Goal: Information Seeking & Learning: Learn about a topic

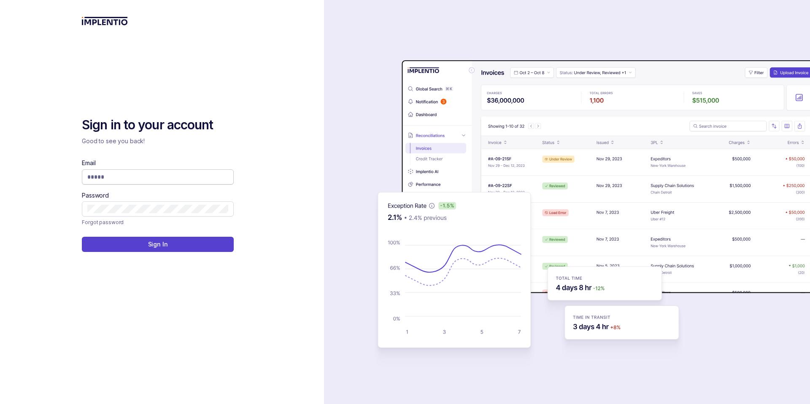
click at [152, 178] on input "Email" at bounding box center [157, 177] width 141 height 8
click at [140, 175] on input "Email" at bounding box center [157, 177] width 141 height 8
type input "**********"
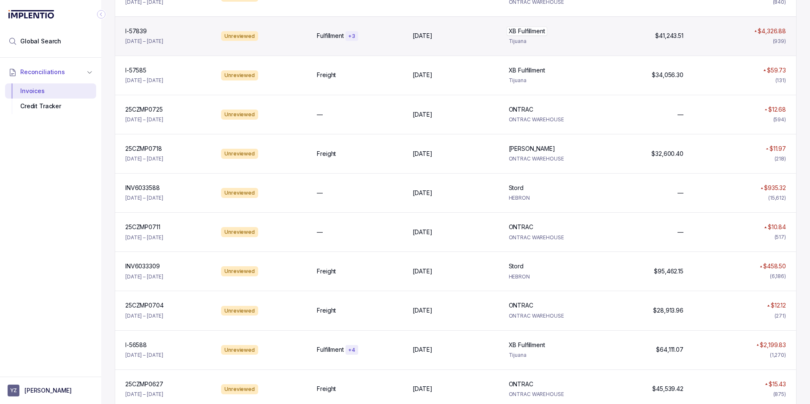
scroll to position [304, 0]
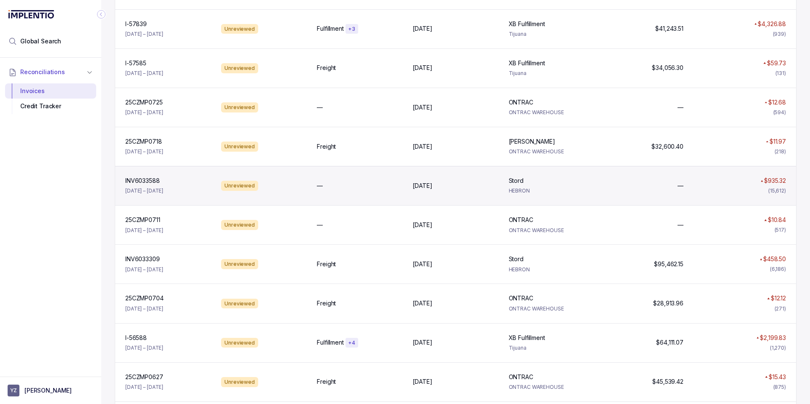
click at [539, 189] on p "HEBRON" at bounding box center [552, 191] width 86 height 8
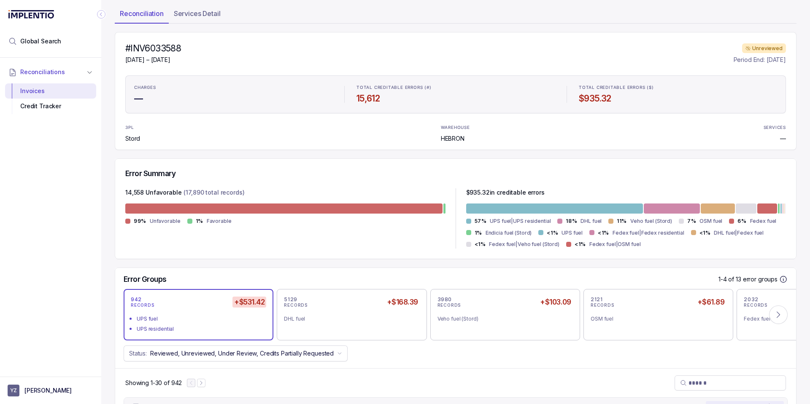
scroll to position [51, 0]
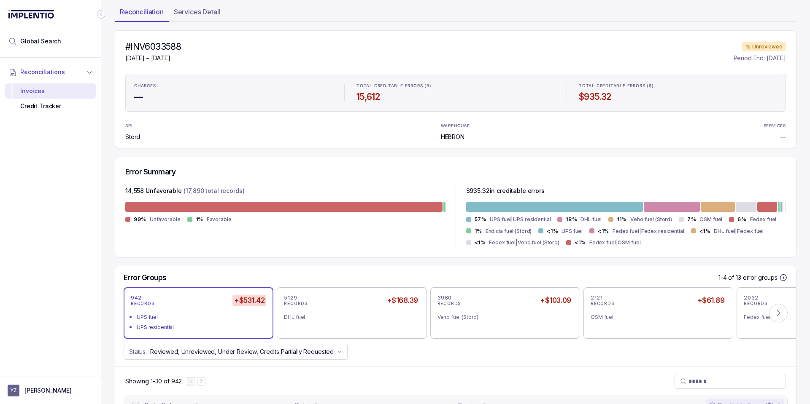
click at [162, 46] on h4 "#INV6033588" at bounding box center [153, 47] width 56 height 12
copy h4 "INV6033588"
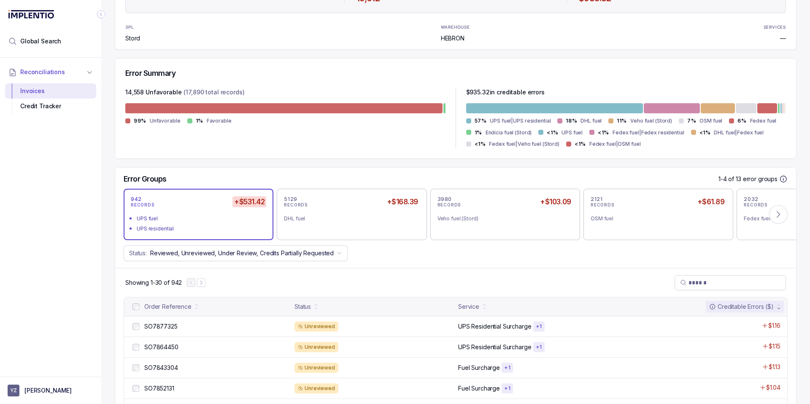
scroll to position [152, 0]
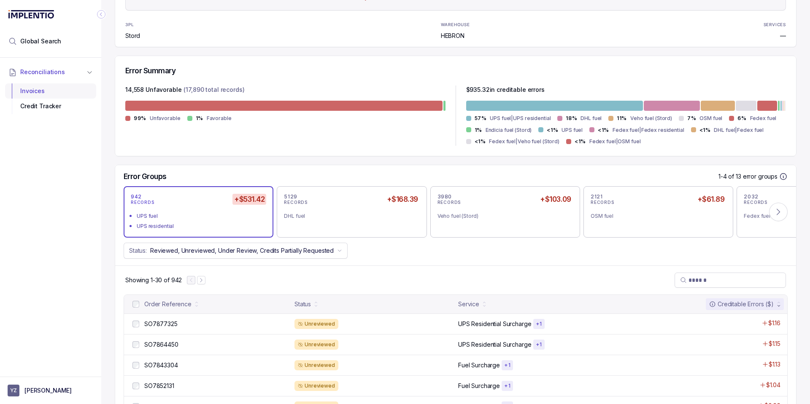
click at [30, 89] on div "Invoices" at bounding box center [51, 90] width 78 height 15
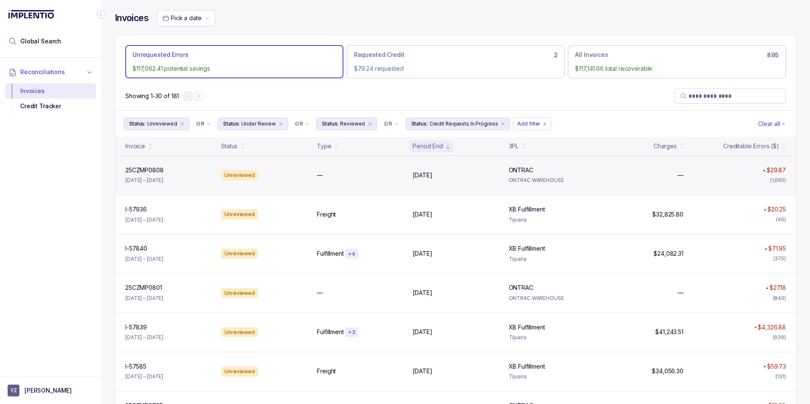
click at [285, 180] on div "25CZMP0808 25CZMP0808 [DATE] – [DATE] Unreviewed — [DATE] [DATE] ONTRAC ONTRAC …" at bounding box center [455, 175] width 681 height 39
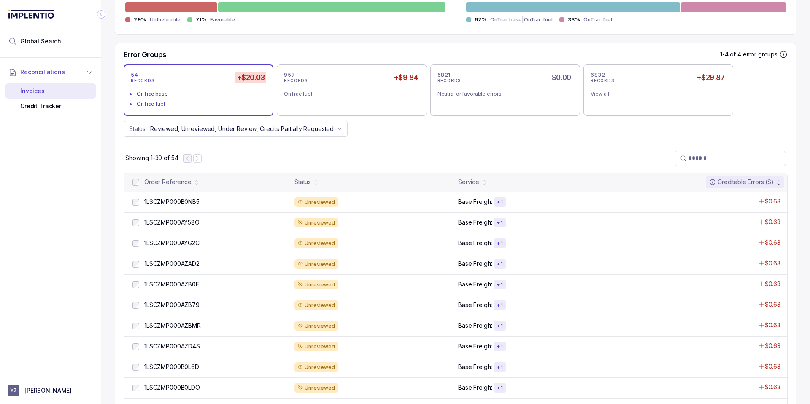
scroll to position [253, 0]
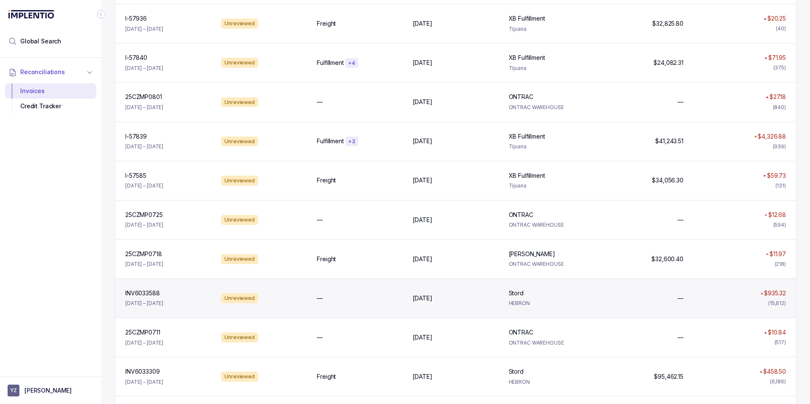
scroll to position [202, 0]
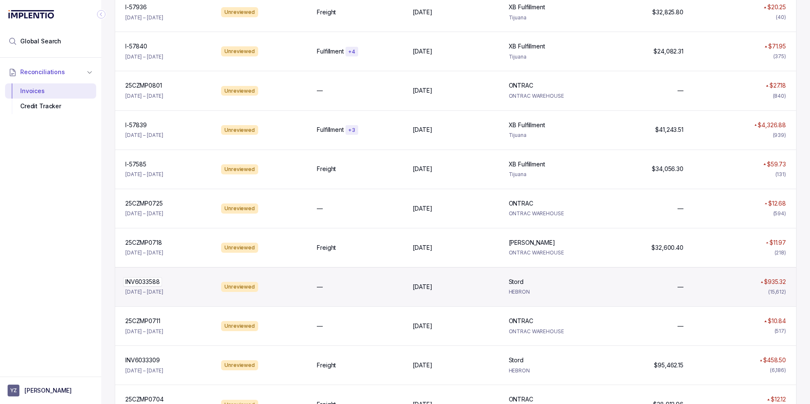
click at [184, 284] on div "INV6033588 INV6033588" at bounding box center [168, 282] width 86 height 8
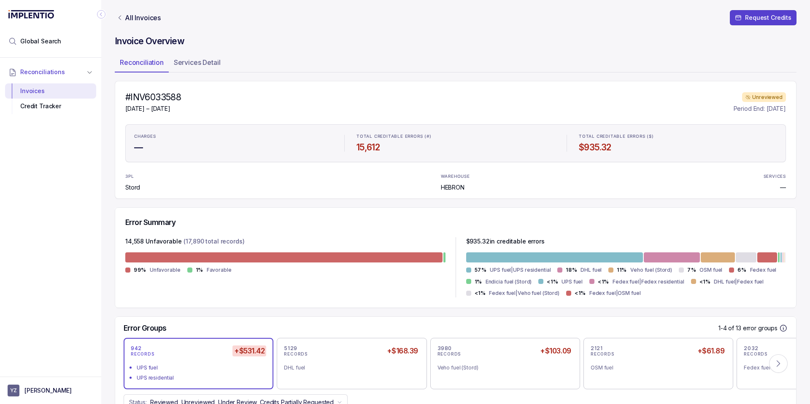
click at [154, 97] on h4 "#INV6033588" at bounding box center [153, 98] width 56 height 12
click at [152, 97] on h4 "#INV6033588" at bounding box center [153, 98] width 56 height 12
copy h4 "INV6033588"
click at [40, 92] on div "Invoices" at bounding box center [51, 90] width 78 height 15
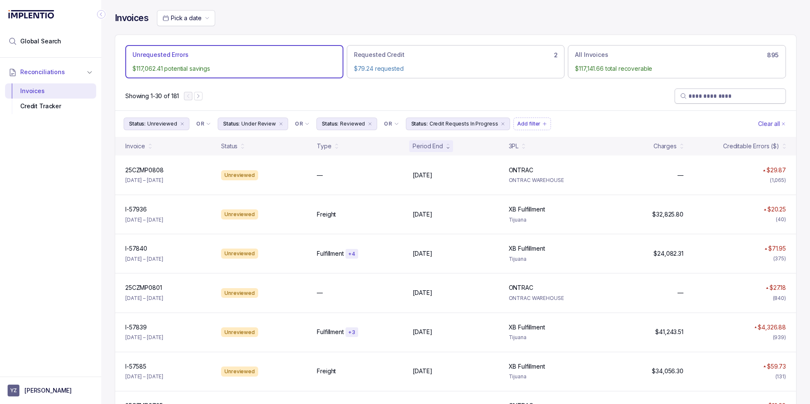
click at [693, 100] on input "search" at bounding box center [734, 96] width 92 height 8
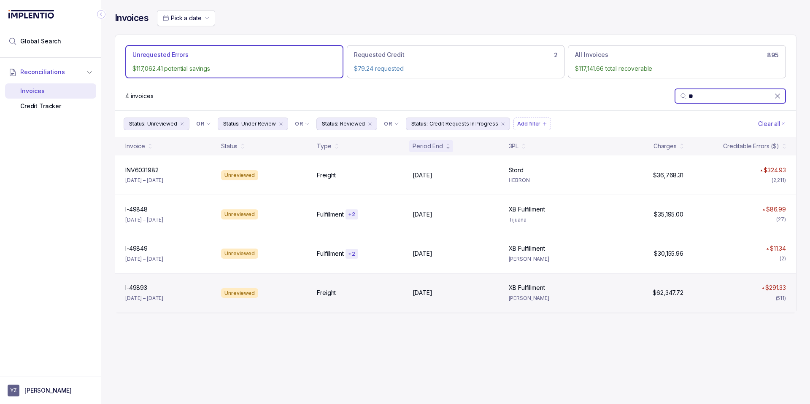
type input "*"
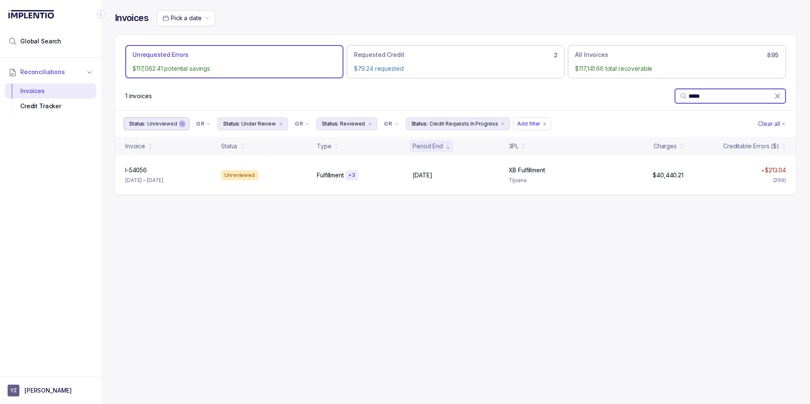
type input "*****"
click at [180, 125] on icon "remove content" at bounding box center [182, 123] width 5 height 5
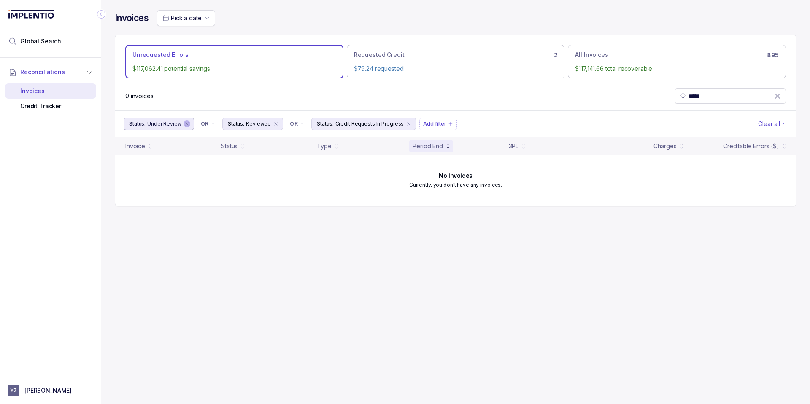
click at [184, 124] on icon "remove content" at bounding box center [186, 123] width 5 height 5
click at [177, 123] on icon "remove content" at bounding box center [177, 123] width 5 height 5
click at [218, 124] on icon "remove content" at bounding box center [220, 123] width 5 height 5
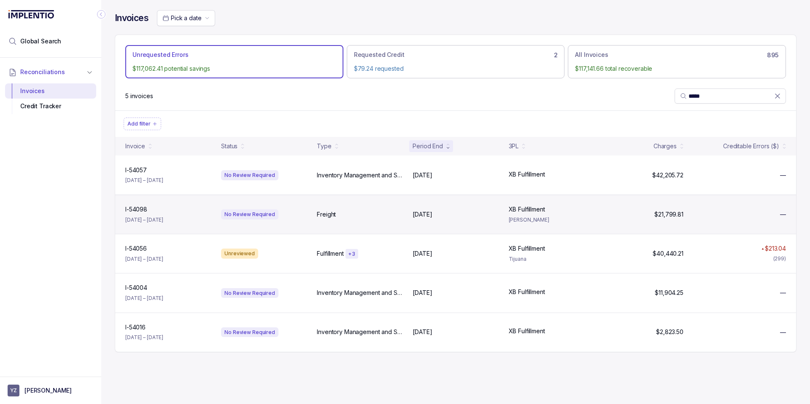
click at [187, 218] on div "I-54098 I-54098 [DATE] – [DATE]" at bounding box center [168, 214] width 92 height 19
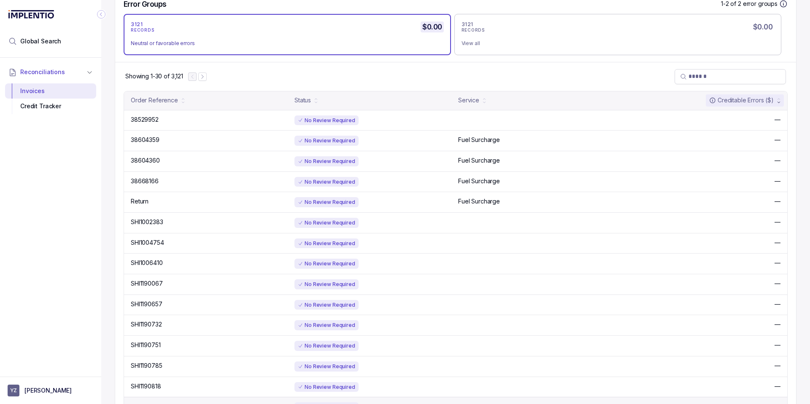
scroll to position [253, 0]
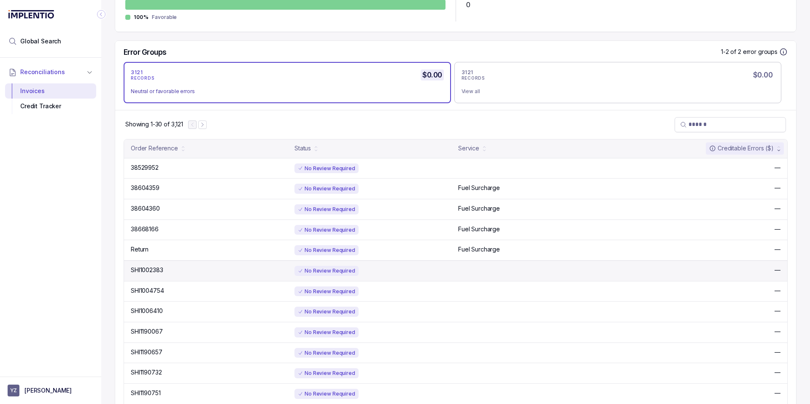
click at [435, 272] on div "No Review Required" at bounding box center [373, 271] width 159 height 10
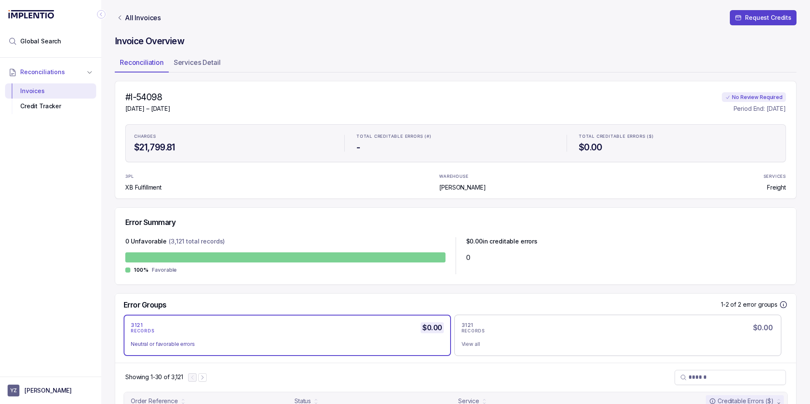
click at [154, 90] on div "#I-54098 [DATE] – [DATE] No Review Required Period End: [DATE] CHARGES $21,799.…" at bounding box center [455, 140] width 681 height 118
click at [152, 94] on h4 "#I-54098" at bounding box center [147, 98] width 45 height 12
click at [170, 100] on h4 "#I-54098" at bounding box center [147, 98] width 45 height 12
drag, startPoint x: 177, startPoint y: 97, endPoint x: 129, endPoint y: 97, distance: 47.7
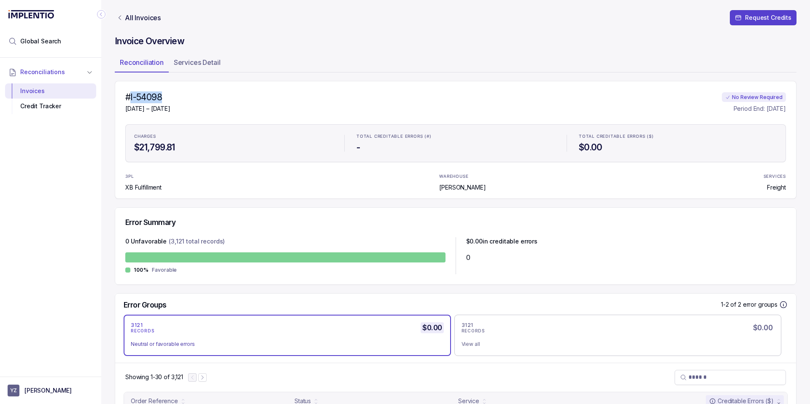
click at [129, 97] on h4 "#I-54098" at bounding box center [147, 98] width 45 height 12
copy h4 "I-54098"
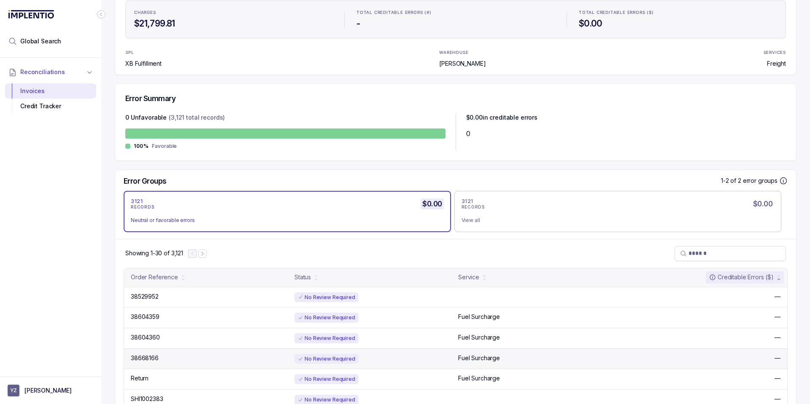
scroll to position [253, 0]
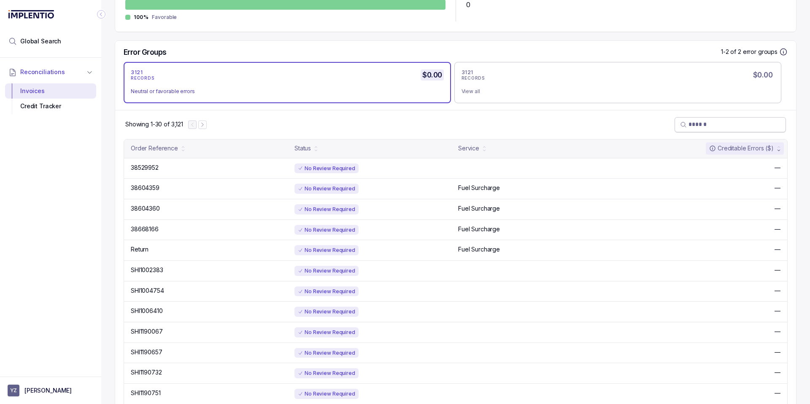
click at [700, 121] on input "search" at bounding box center [734, 124] width 92 height 8
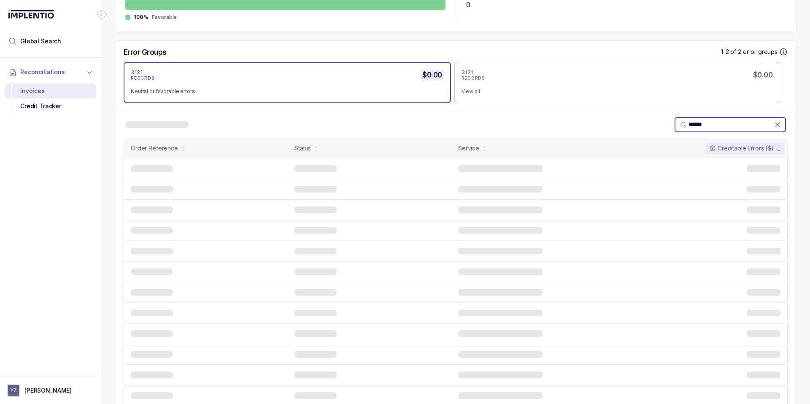
scroll to position [46, 0]
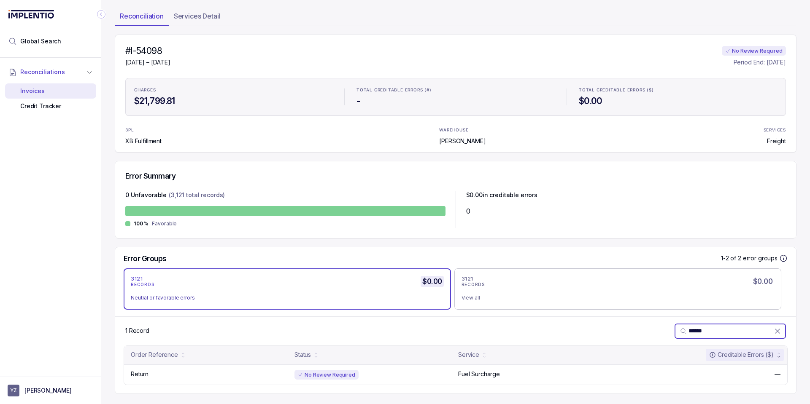
type input "******"
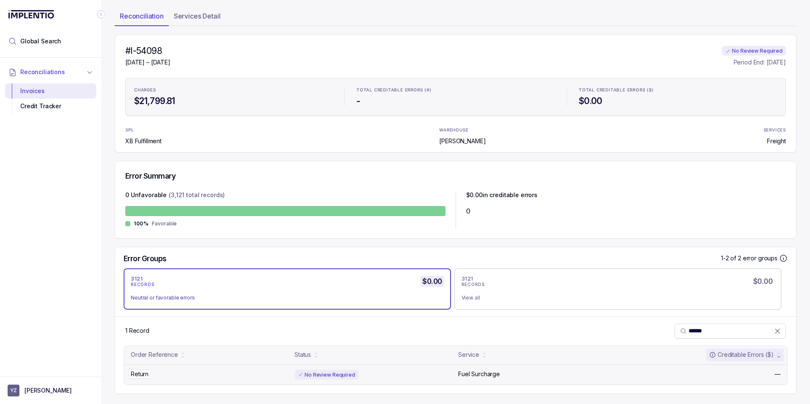
click at [161, 373] on div "Return Return" at bounding box center [210, 374] width 159 height 8
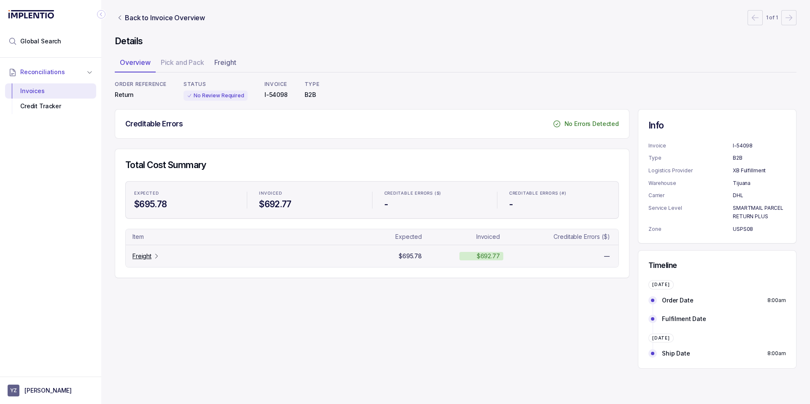
click at [146, 259] on p "Freight" at bounding box center [141, 256] width 19 height 8
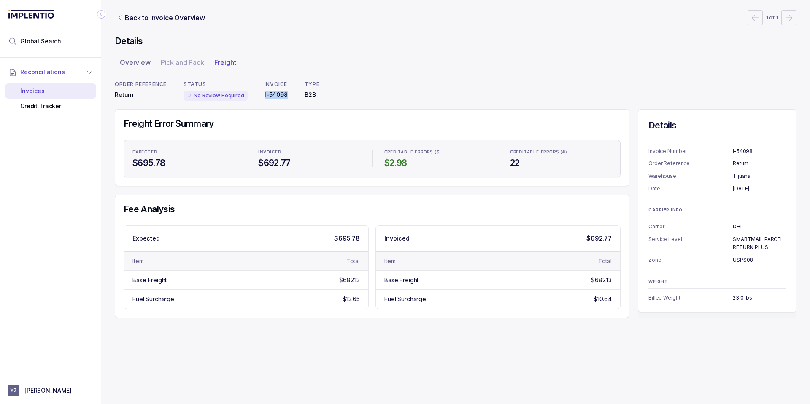
drag, startPoint x: 260, startPoint y: 92, endPoint x: 287, endPoint y: 94, distance: 27.1
click at [287, 94] on div "ORDER REFERENCE Return STATUS No Review Required INVOICE I-54098 TYPE B2B" at bounding box center [455, 91] width 681 height 20
copy p "I-54098"
click at [47, 42] on span "Global Search" at bounding box center [40, 41] width 41 height 8
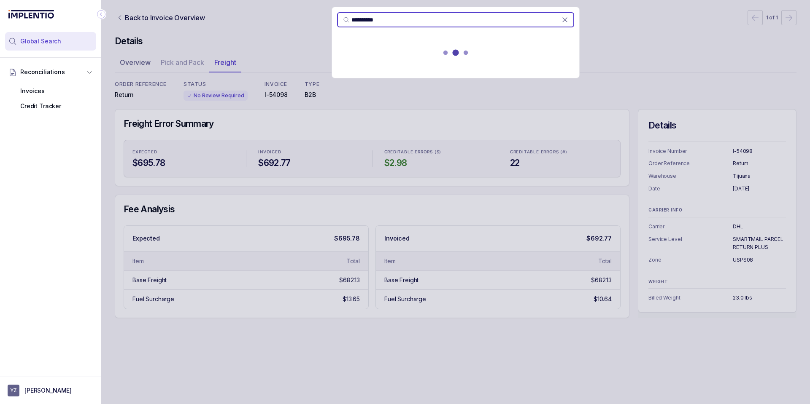
type input "**********"
drag, startPoint x: 320, startPoint y: 55, endPoint x: 310, endPoint y: 56, distance: 11.0
click at [320, 55] on div "**********" at bounding box center [455, 202] width 708 height 404
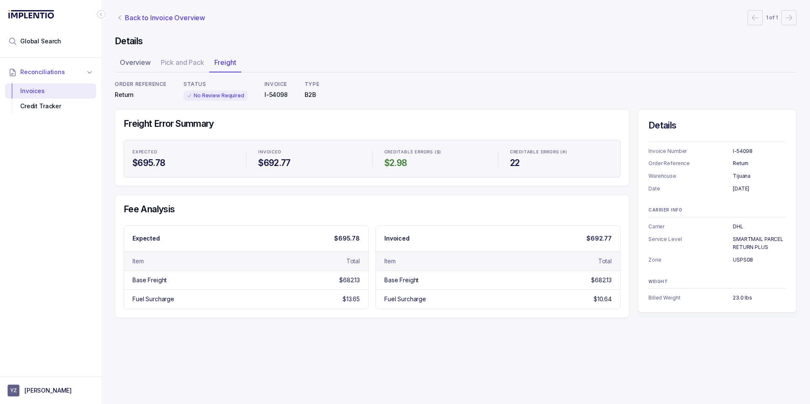
click at [131, 20] on p "Back to Invoice Overview" at bounding box center [165, 18] width 80 height 10
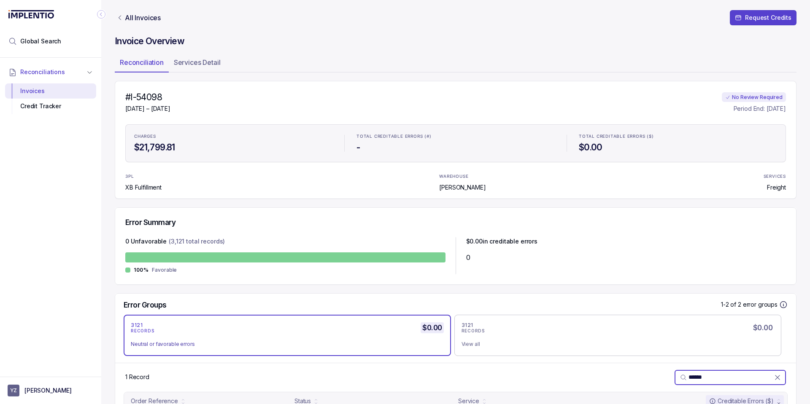
drag, startPoint x: 708, startPoint y: 380, endPoint x: 652, endPoint y: 370, distance: 56.2
click at [652, 370] on div "1 Record ******" at bounding box center [455, 377] width 681 height 29
paste input "**********"
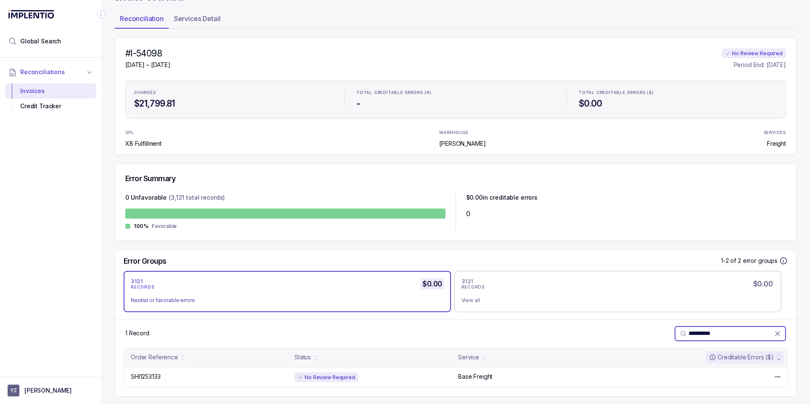
scroll to position [46, 0]
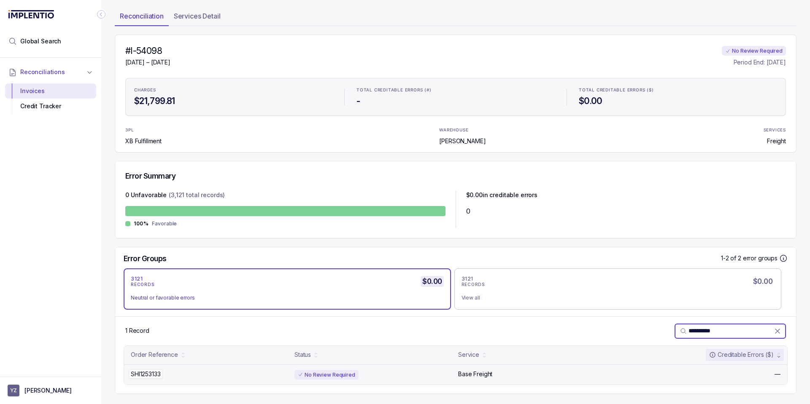
type input "**********"
click at [221, 370] on div "SHI1253133 SHI1253133" at bounding box center [210, 374] width 159 height 8
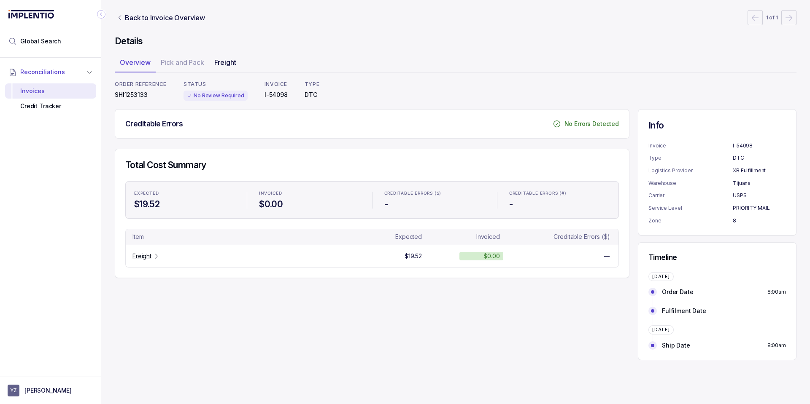
click at [229, 67] on div "Freight" at bounding box center [225, 62] width 32 height 13
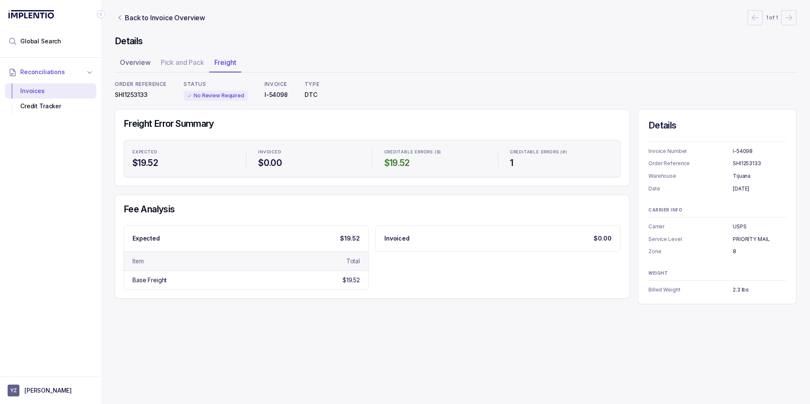
click at [451, 275] on div "Expected $19.52 Item Total Base Freight $19.52 Invoiced $0.00" at bounding box center [372, 258] width 497 height 65
drag, startPoint x: 254, startPoint y: 92, endPoint x: 298, endPoint y: 99, distance: 44.4
click at [290, 94] on div "ORDER REFERENCE SHI1253133 STATUS No Review Required INVOICE I-54098 TYPE DTC" at bounding box center [455, 91] width 681 height 20
copy p "I-54098"
click at [135, 62] on p "Overview" at bounding box center [135, 62] width 31 height 10
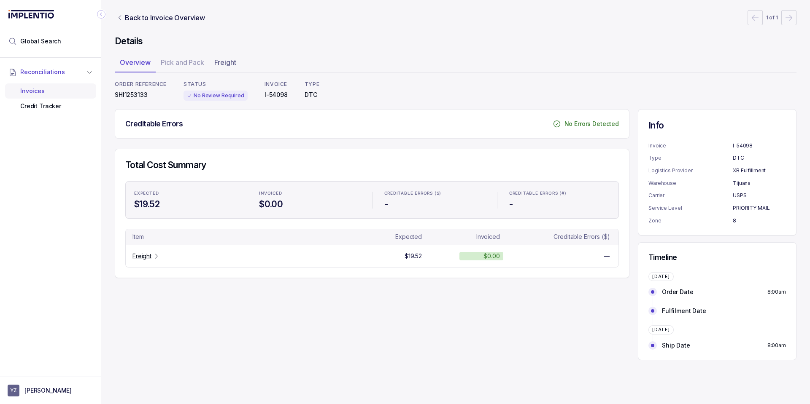
click at [46, 93] on div "Invoices" at bounding box center [51, 90] width 78 height 15
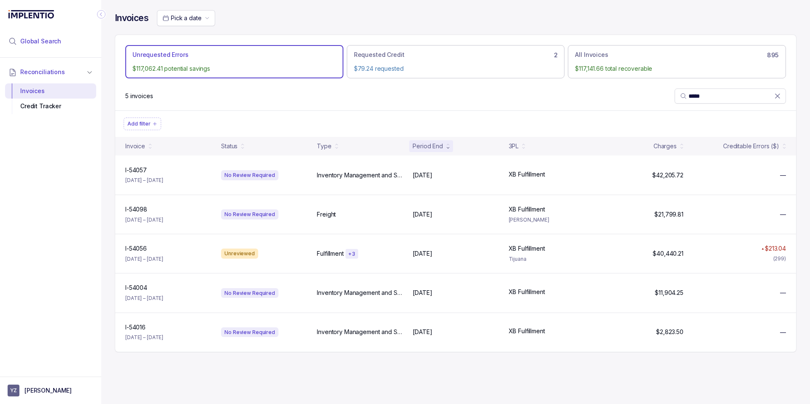
click at [27, 36] on li "Global Search" at bounding box center [50, 41] width 91 height 19
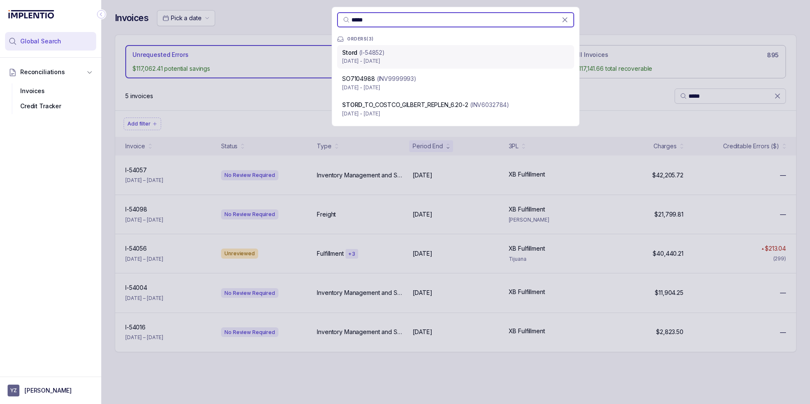
type input "*****"
click at [454, 60] on p "[DATE] - [DATE]" at bounding box center [455, 61] width 227 height 8
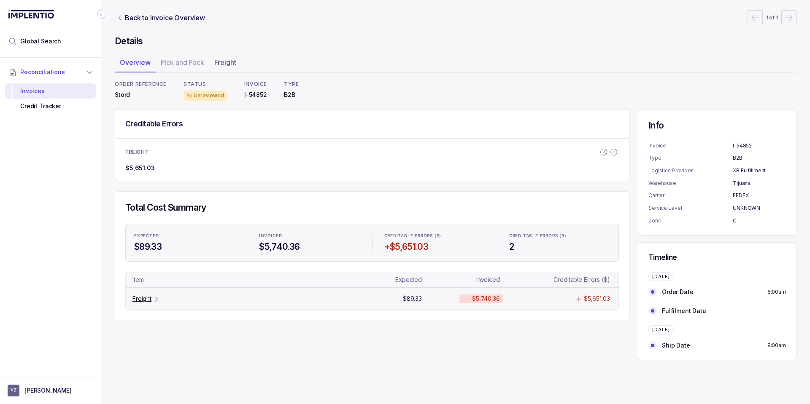
click at [148, 300] on p "Freight" at bounding box center [141, 299] width 19 height 8
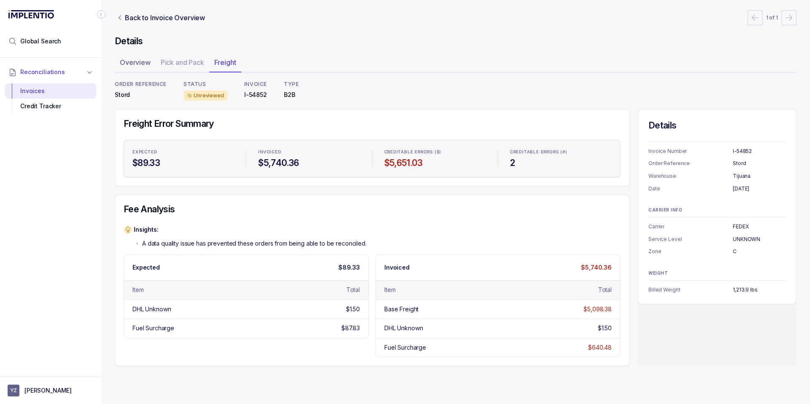
click at [429, 188] on div "Freight Error Summary Expected $89.33 Invoiced $5,740.36 Creditable Errors ($) …" at bounding box center [372, 237] width 514 height 257
click at [126, 93] on p "Stord" at bounding box center [141, 95] width 52 height 8
click at [124, 95] on p "Stord" at bounding box center [141, 95] width 52 height 8
click at [132, 95] on p "Stord" at bounding box center [141, 95] width 52 height 8
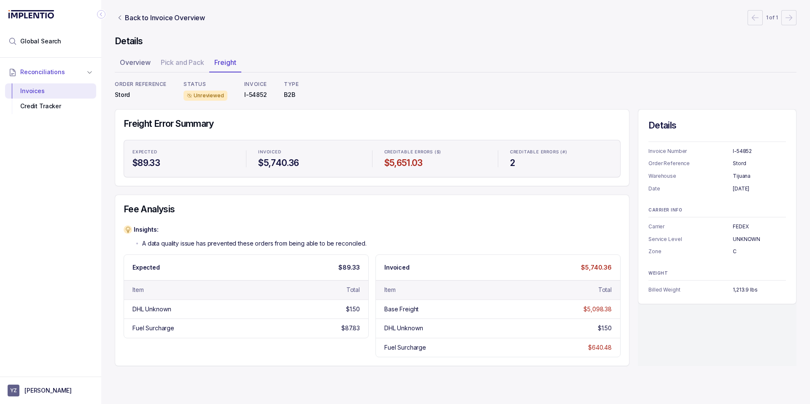
click at [121, 94] on p "Stord" at bounding box center [141, 95] width 52 height 8
click at [196, 280] on div "Expected $89.33" at bounding box center [246, 267] width 244 height 25
drag, startPoint x: 380, startPoint y: 165, endPoint x: 461, endPoint y: 164, distance: 81.8
click at [461, 164] on h4 "$5,651.03" at bounding box center [435, 163] width 102 height 12
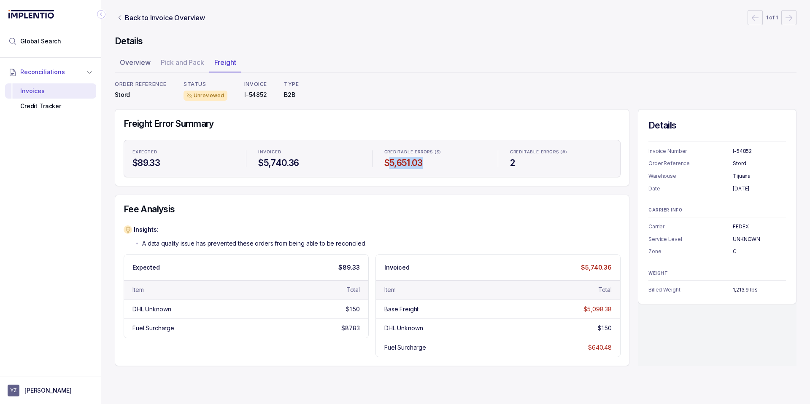
click at [444, 162] on h4 "$5,651.03" at bounding box center [435, 163] width 102 height 12
drag, startPoint x: 441, startPoint y: 163, endPoint x: 378, endPoint y: 164, distance: 63.3
click at [378, 164] on ul "Expected $89.33 Invoiced $5,740.36 Creditable Errors ($) $5,651.03 Creditable E…" at bounding box center [372, 159] width 497 height 38
click at [407, 188] on div "Freight Error Summary Expected $89.33 Invoiced $5,740.36 Creditable Errors ($) …" at bounding box center [372, 237] width 514 height 257
click at [71, 91] on div "Invoices" at bounding box center [51, 90] width 78 height 15
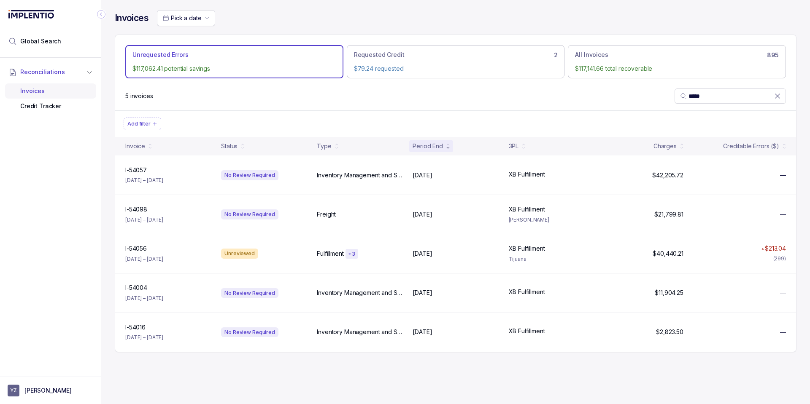
click at [72, 98] on div "Invoices" at bounding box center [51, 90] width 78 height 15
click at [776, 96] on icon at bounding box center [777, 96] width 4 height 4
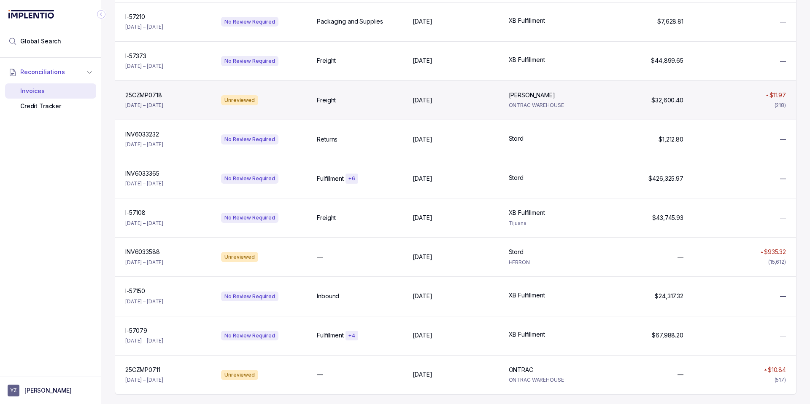
scroll to position [940, 0]
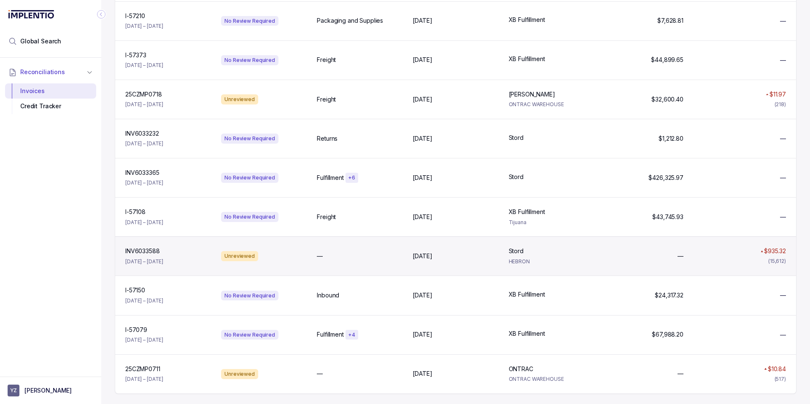
click at [163, 261] on p "[DATE] – [DATE]" at bounding box center [144, 262] width 38 height 8
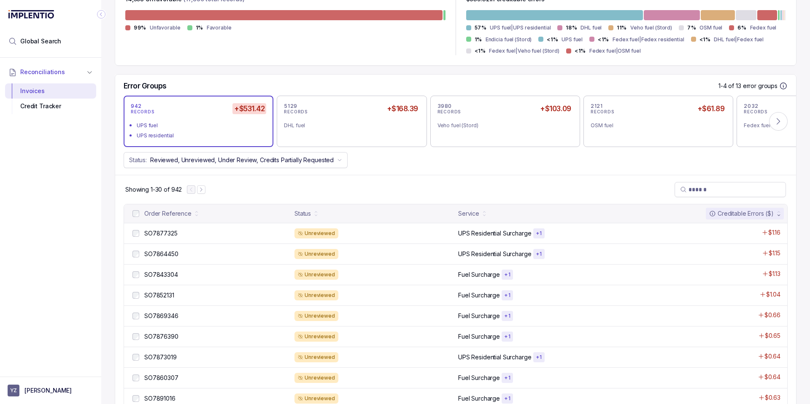
scroll to position [253, 0]
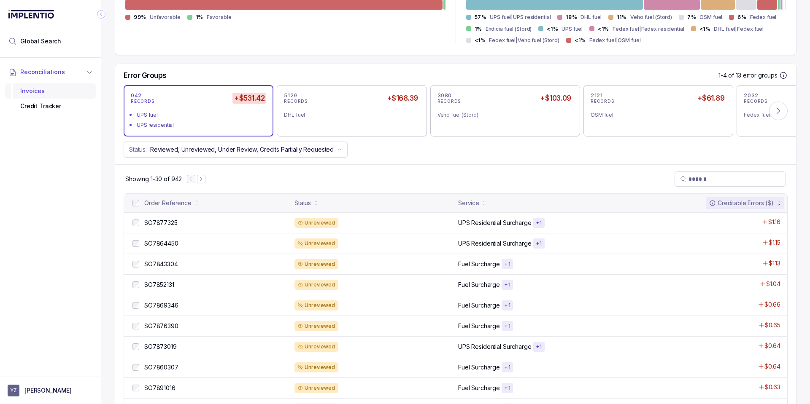
click at [61, 87] on div "Invoices" at bounding box center [51, 90] width 78 height 15
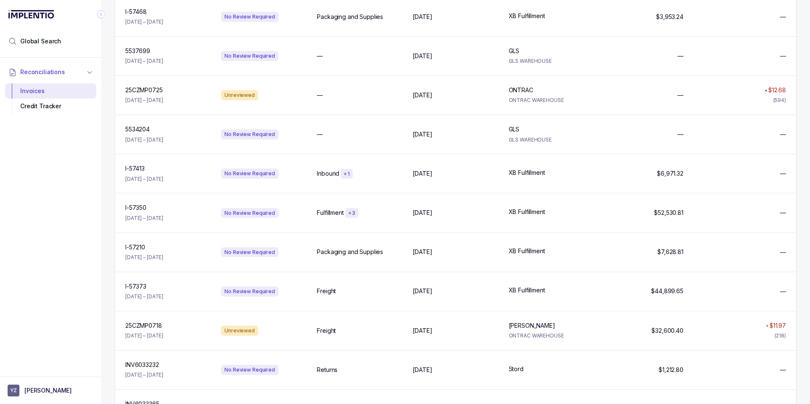
scroll to position [940, 0]
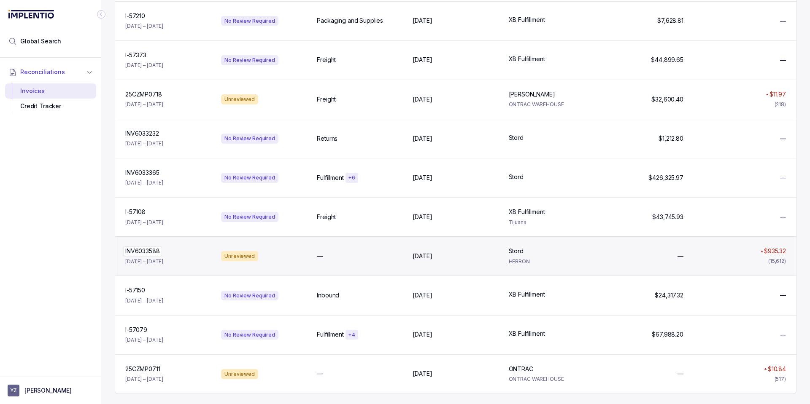
click at [172, 256] on div "INV6033588 INV6033588" at bounding box center [168, 251] width 86 height 8
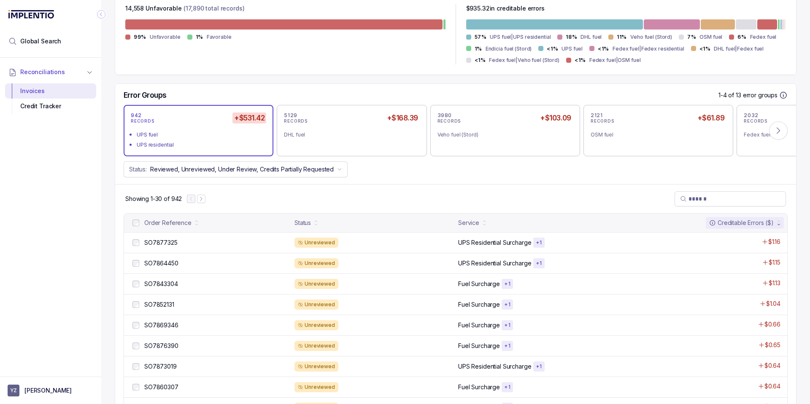
scroll to position [81, 0]
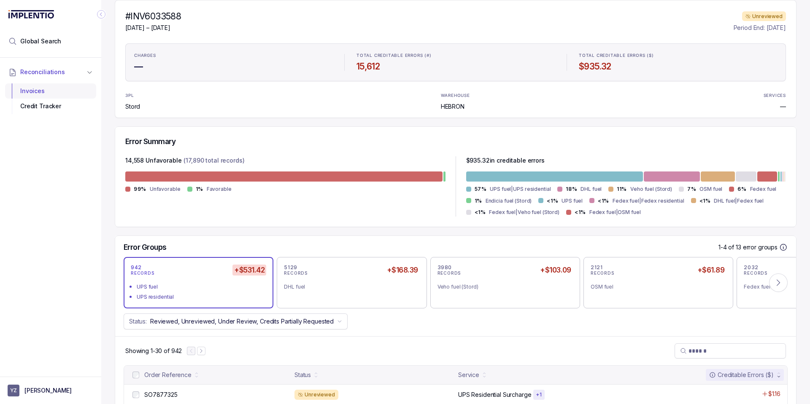
click at [55, 96] on div "Invoices" at bounding box center [51, 90] width 78 height 15
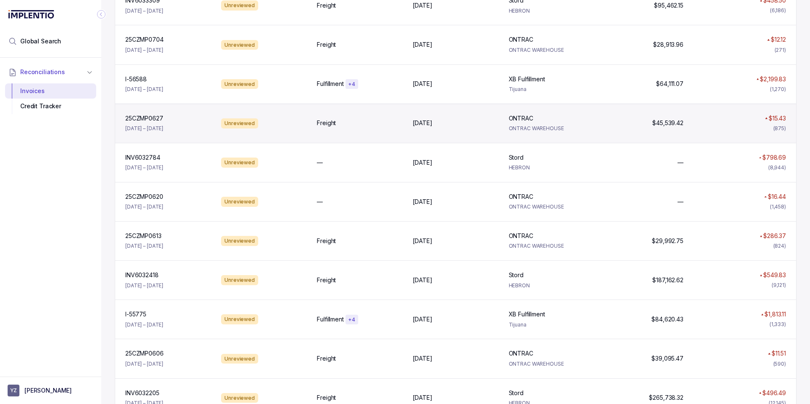
scroll to position [607, 0]
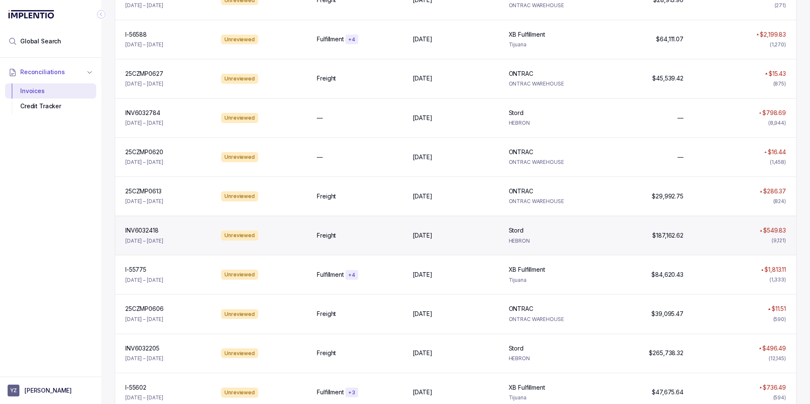
click at [351, 237] on div "Freight" at bounding box center [360, 236] width 86 height 8
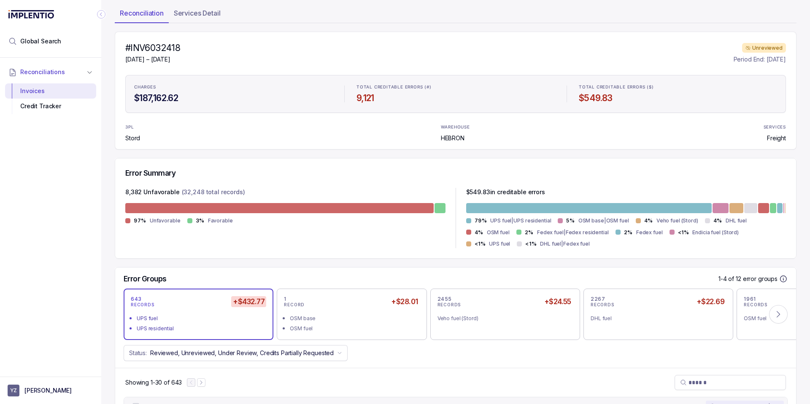
scroll to position [51, 0]
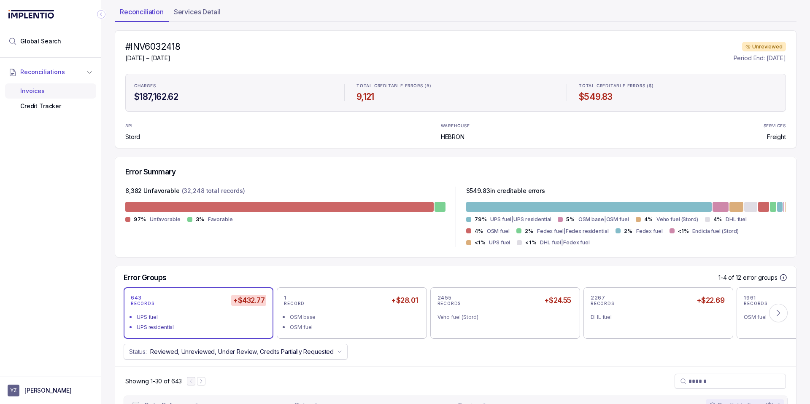
click at [54, 94] on div "Invoices" at bounding box center [51, 90] width 78 height 15
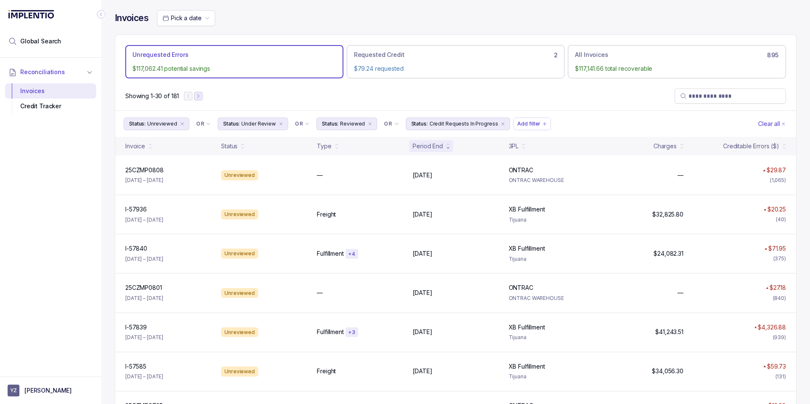
click at [199, 97] on icon "Next Page" at bounding box center [198, 96] width 2 height 4
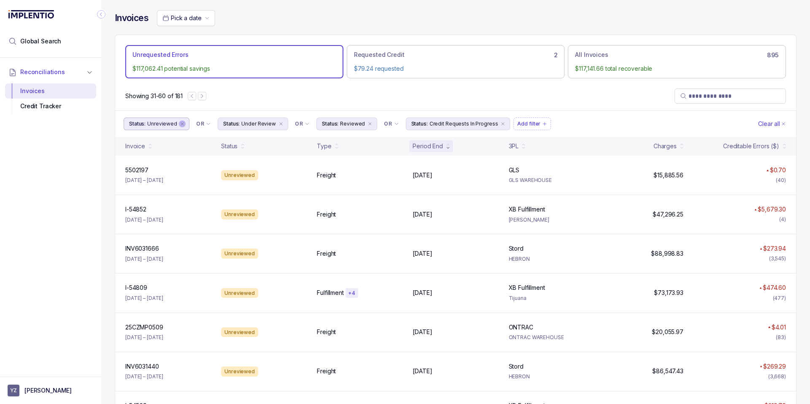
click at [180, 124] on icon "remove content" at bounding box center [182, 123] width 5 height 5
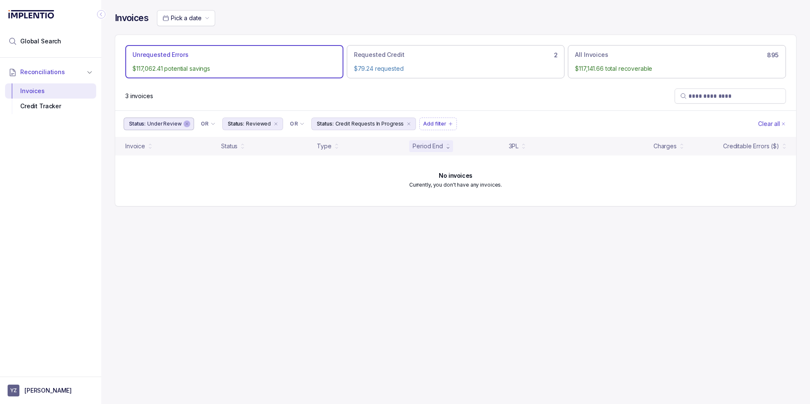
click at [184, 124] on icon "remove content" at bounding box center [186, 123] width 5 height 5
click at [175, 125] on icon "remove content" at bounding box center [177, 123] width 5 height 5
click at [220, 124] on icon "remove content" at bounding box center [221, 124] width 3 height 3
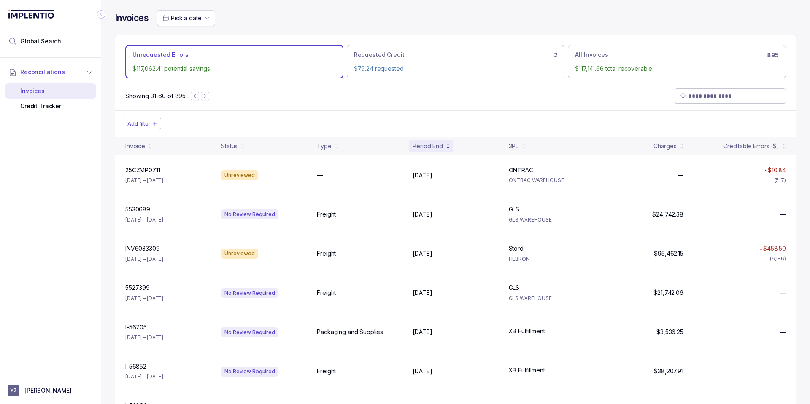
drag, startPoint x: 704, startPoint y: 105, endPoint x: 705, endPoint y: 100, distance: 4.7
click at [704, 103] on div "Showing 31-60 of 895" at bounding box center [455, 96] width 681 height 29
click at [705, 100] on input "search" at bounding box center [734, 96] width 92 height 8
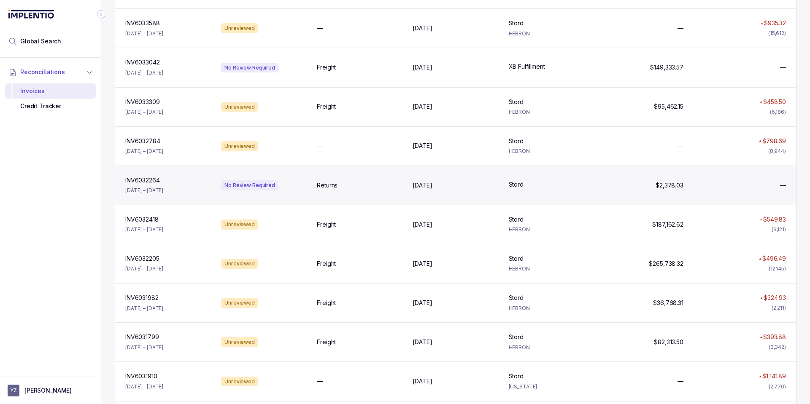
scroll to position [253, 0]
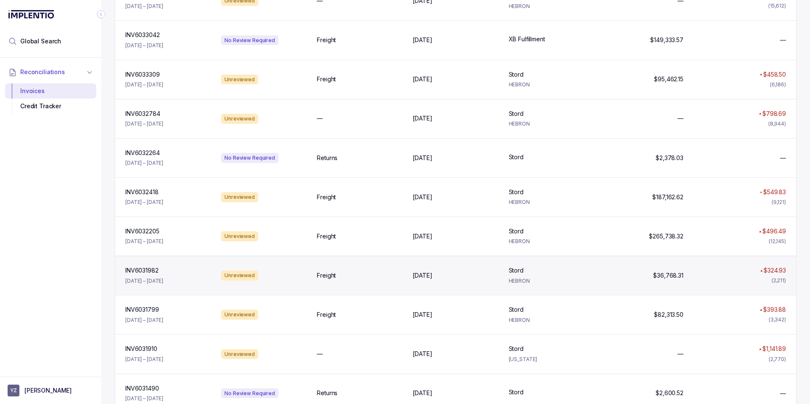
type input "***"
click at [190, 280] on div "INV6031982 INV6031982 Jun 3 – Jun 3, 2025" at bounding box center [168, 276] width 92 height 19
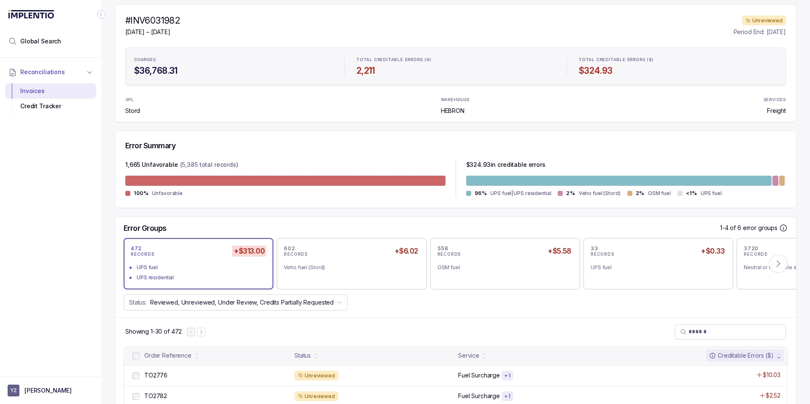
scroll to position [101, 0]
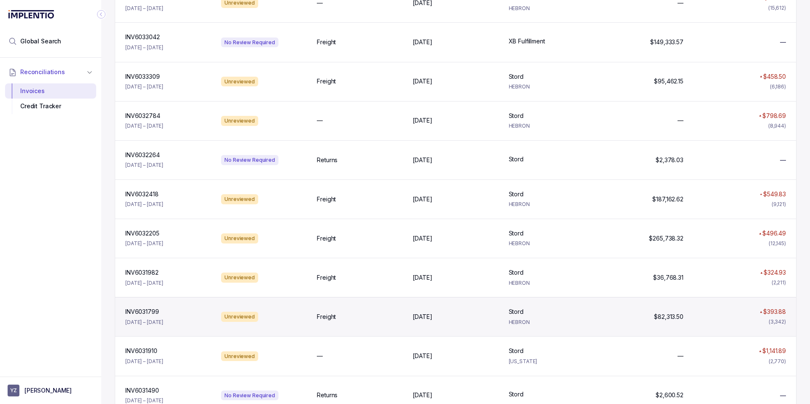
scroll to position [253, 0]
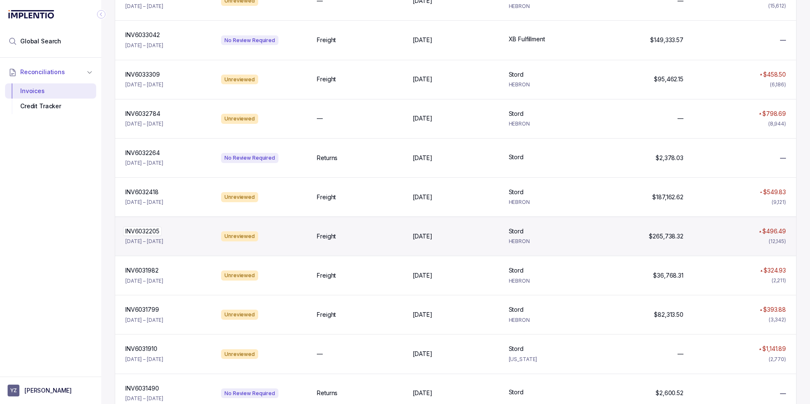
click at [183, 234] on div "INV6032205 INV6032205" at bounding box center [168, 231] width 86 height 8
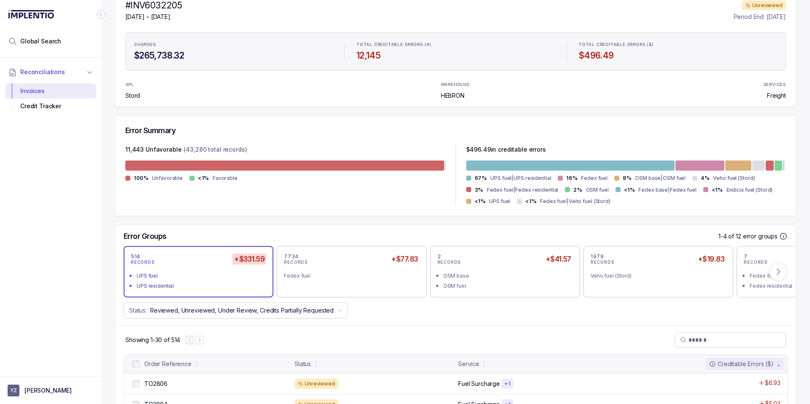
scroll to position [101, 0]
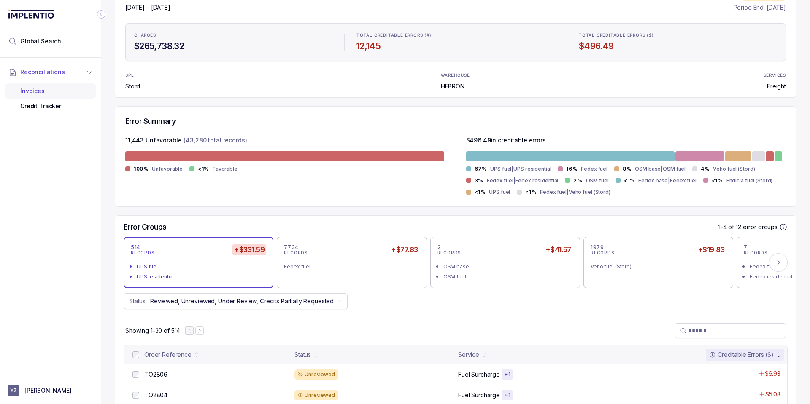
click at [33, 92] on div "Invoices" at bounding box center [51, 90] width 78 height 15
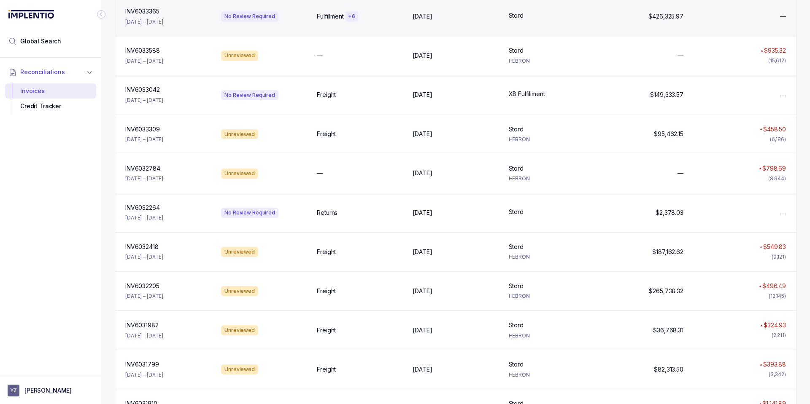
scroll to position [202, 0]
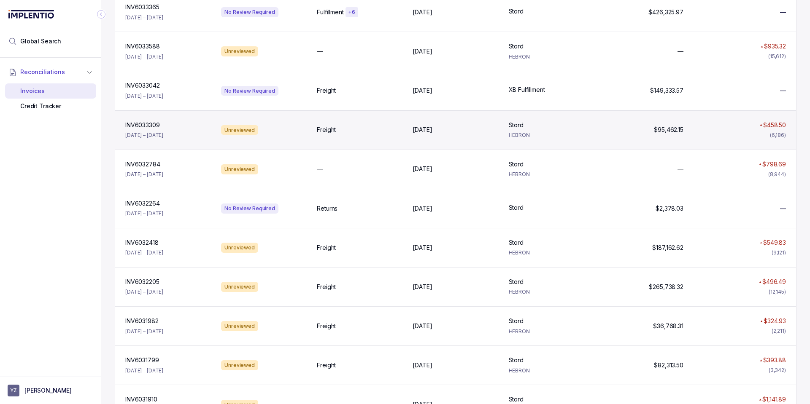
click at [198, 132] on div "INV6033309 INV6033309 Jul 22 – Jul 22, 2025" at bounding box center [168, 130] width 92 height 19
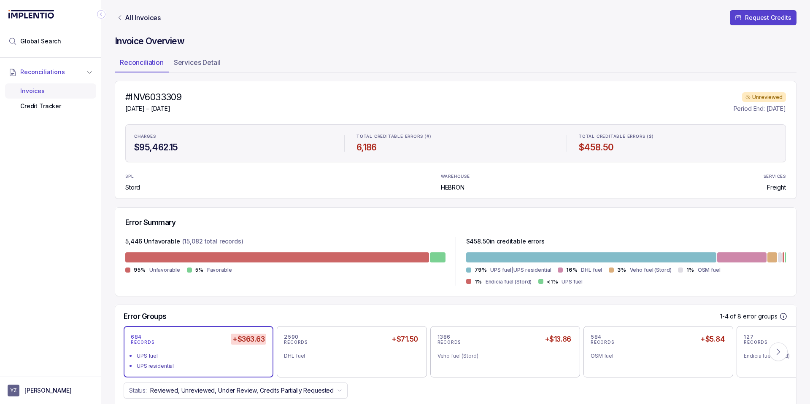
click at [59, 89] on div "Invoices" at bounding box center [51, 90] width 78 height 15
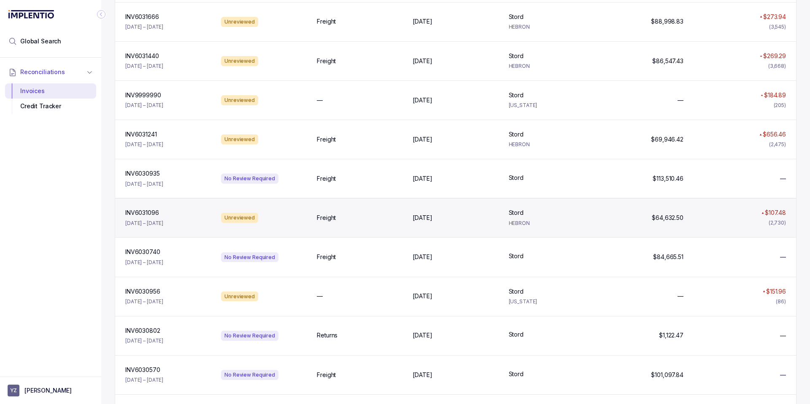
scroll to position [708, 0]
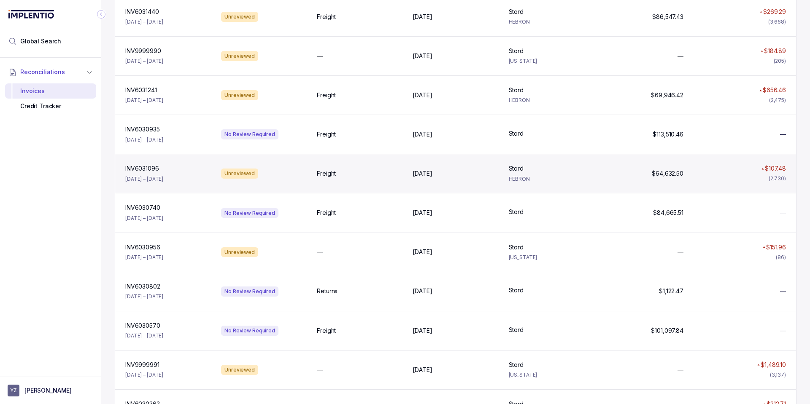
click at [163, 175] on p "[DATE] – [DATE]" at bounding box center [144, 179] width 38 height 8
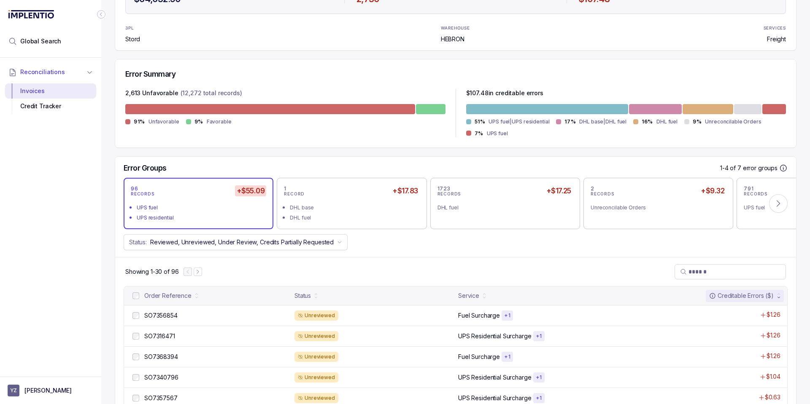
scroll to position [253, 0]
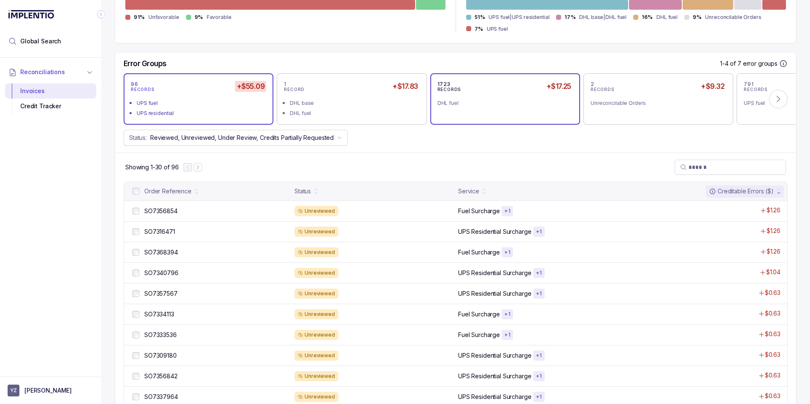
drag, startPoint x: 603, startPoint y: 100, endPoint x: 570, endPoint y: 108, distance: 33.8
click at [603, 101] on div "Unreconcilable Orders" at bounding box center [654, 103] width 129 height 8
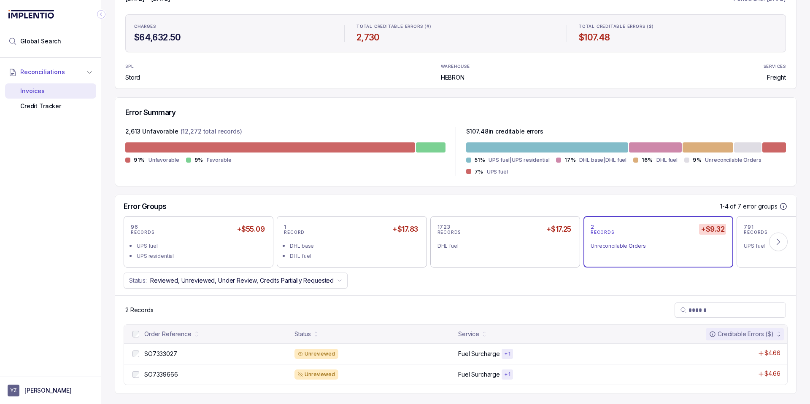
scroll to position [110, 0]
click at [199, 254] on div "UPS residential" at bounding box center [201, 256] width 129 height 8
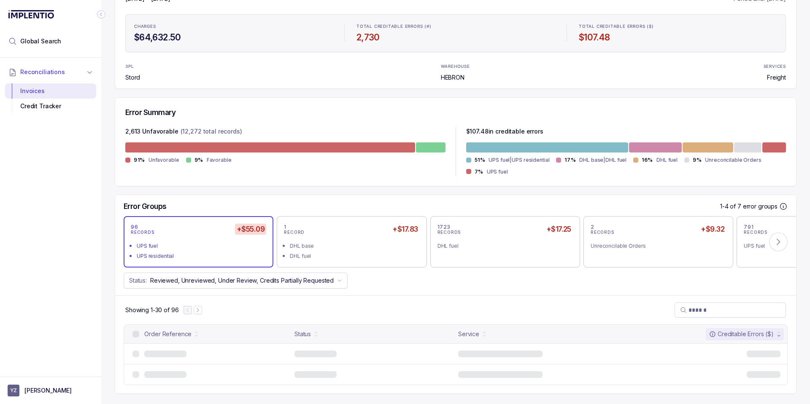
scroll to position [253, 0]
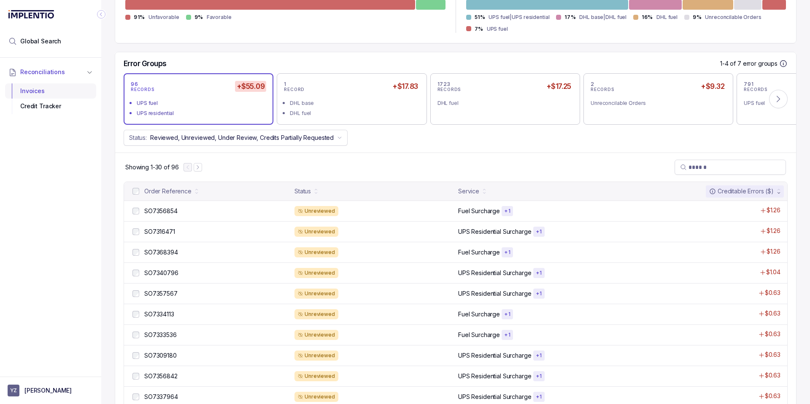
click at [51, 91] on div "Invoices" at bounding box center [51, 90] width 78 height 15
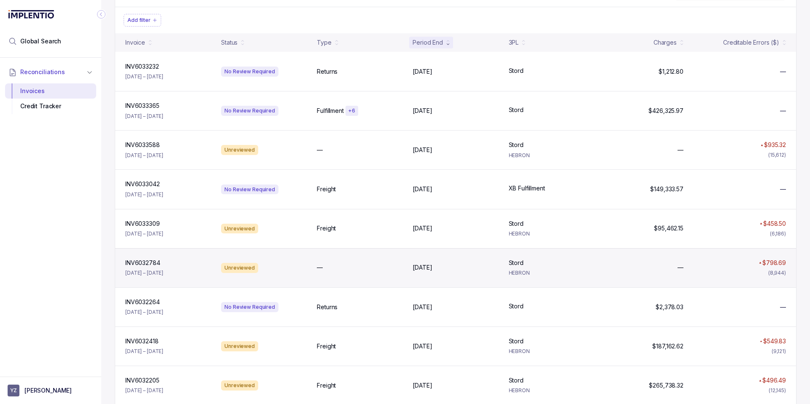
scroll to position [202, 0]
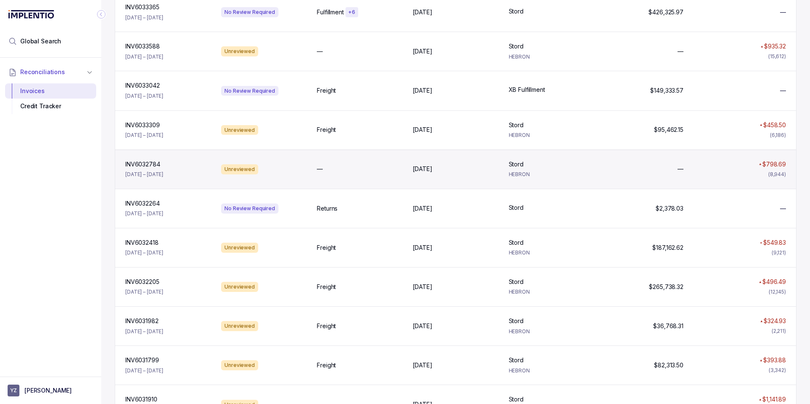
click at [193, 174] on div "INV6032784 INV6032784 Apr 25 – Jun 23, 2025" at bounding box center [168, 169] width 92 height 19
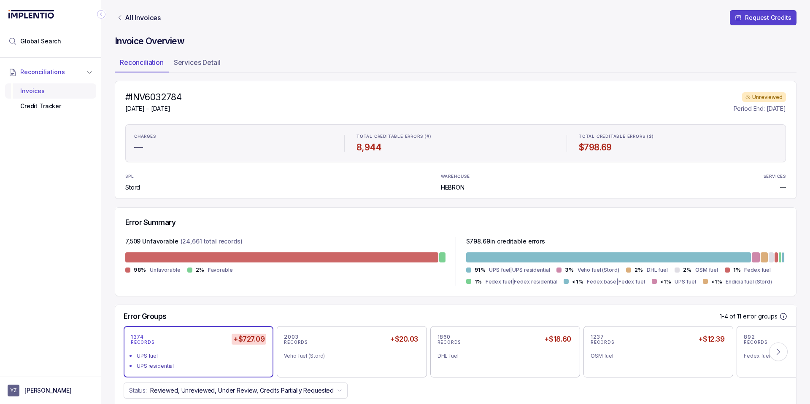
click at [34, 88] on div "Invoices" at bounding box center [51, 90] width 78 height 15
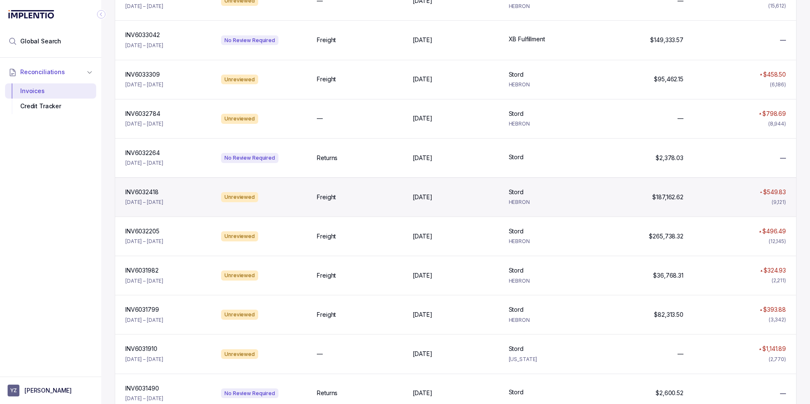
click at [191, 199] on div "INV6032418 INV6032418 Jun 20 – Jun 20, 2025" at bounding box center [168, 197] width 92 height 19
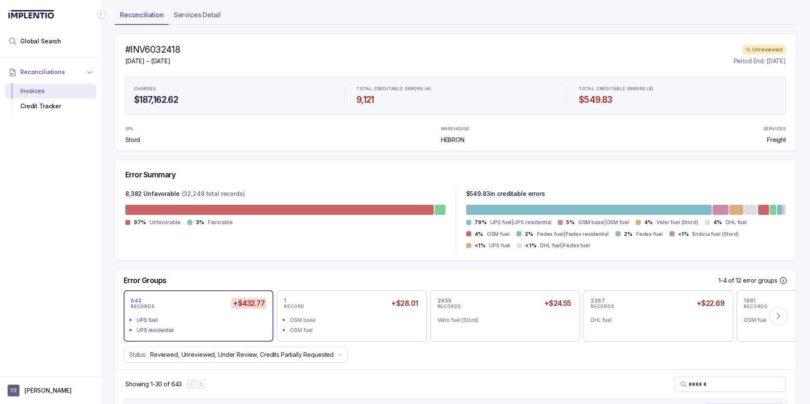
scroll to position [43, 0]
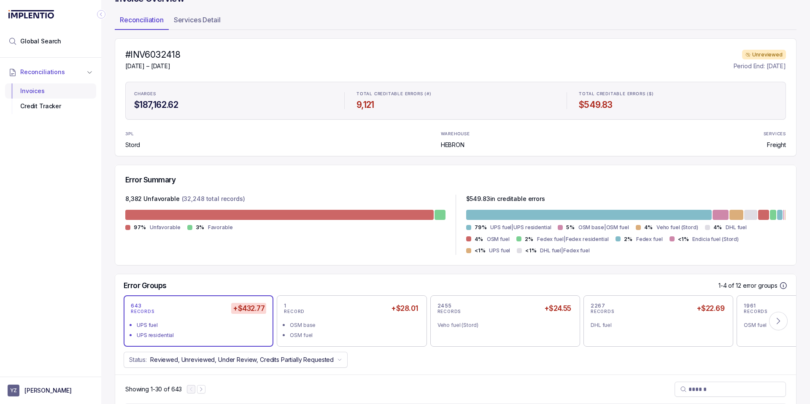
click at [41, 87] on div "Invoices" at bounding box center [51, 90] width 78 height 15
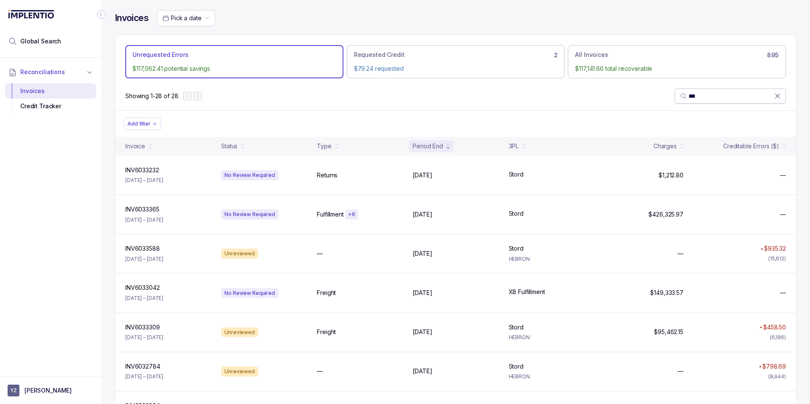
click at [773, 95] on icon at bounding box center [777, 96] width 8 height 8
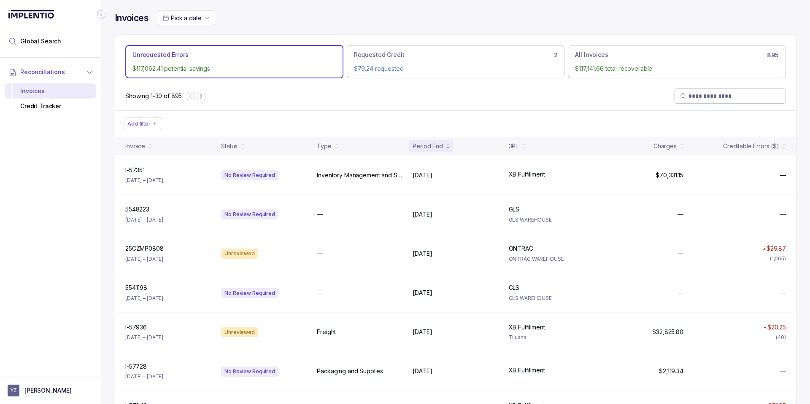
click at [744, 97] on input "search" at bounding box center [734, 96] width 92 height 8
paste input "*******"
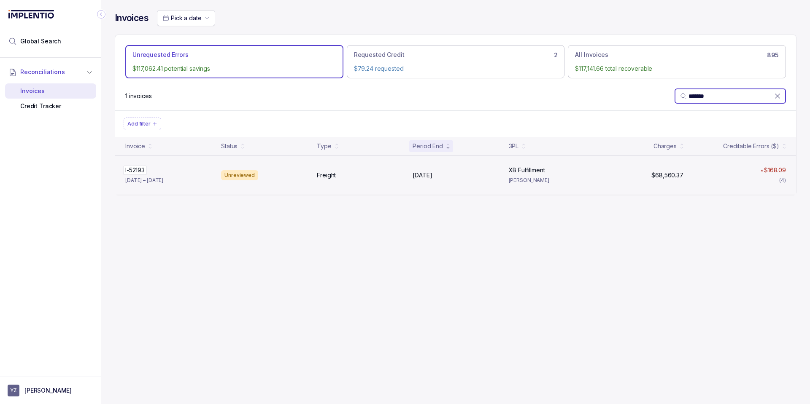
type input "*******"
click at [172, 172] on div "I-52193 I-52193" at bounding box center [168, 170] width 86 height 8
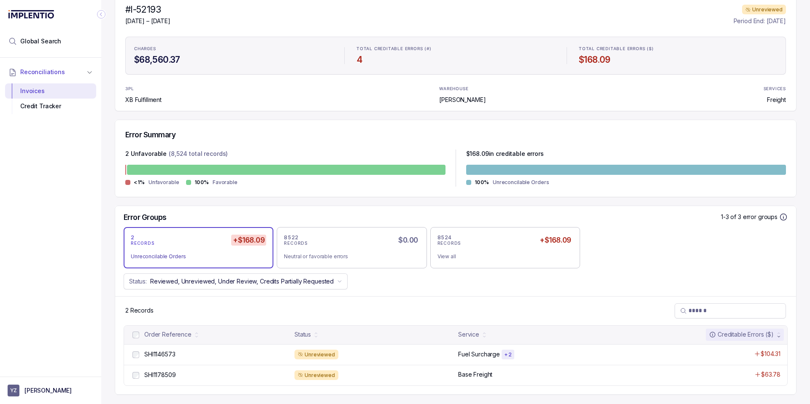
scroll to position [89, 0]
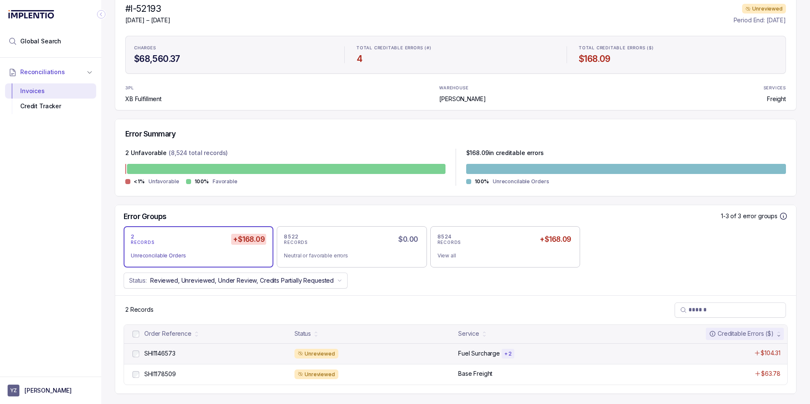
click at [211, 359] on div "SHI1146573 SHI1146573" at bounding box center [210, 354] width 159 height 10
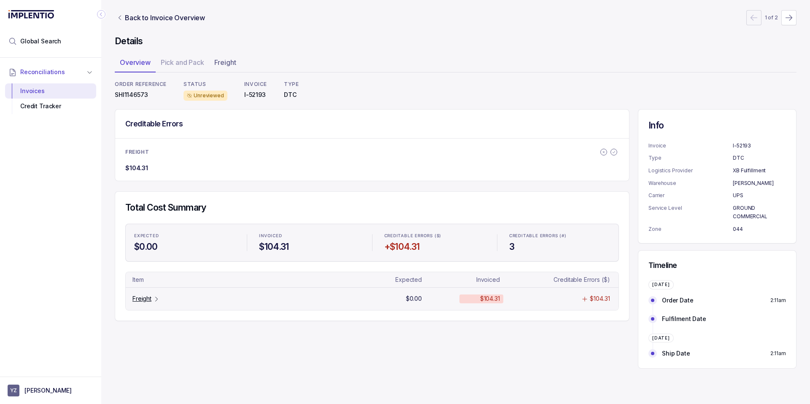
click at [140, 299] on p "Freight" at bounding box center [141, 299] width 19 height 8
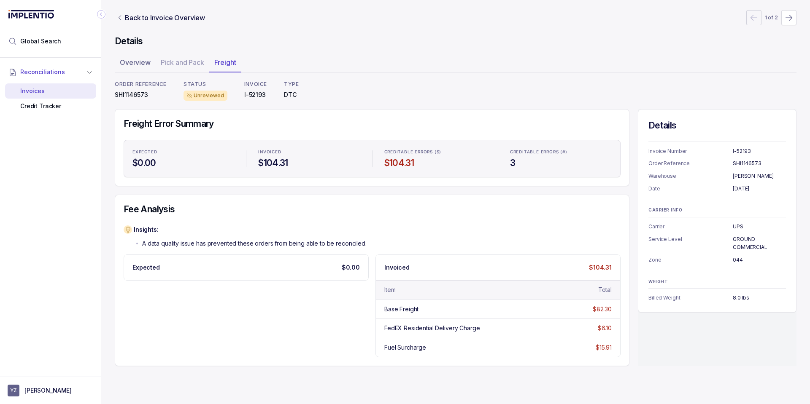
click at [133, 92] on p "SHI1146573" at bounding box center [141, 95] width 52 height 8
copy p "SHI1146573"
click at [256, 94] on p "I-52193" at bounding box center [255, 95] width 23 height 8
drag, startPoint x: 267, startPoint y: 92, endPoint x: 240, endPoint y: 93, distance: 26.6
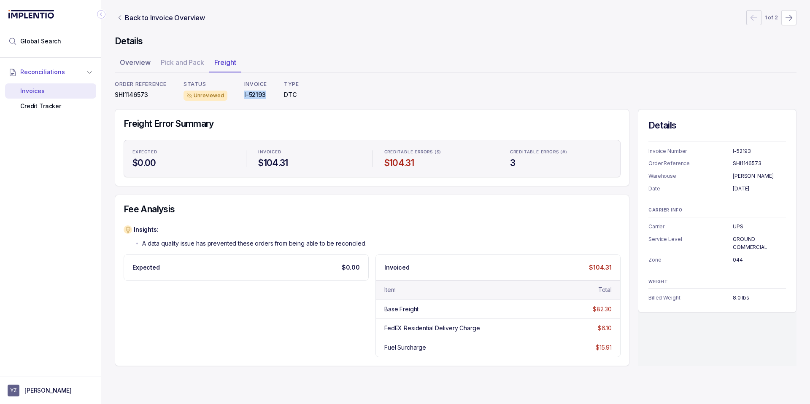
click at [240, 93] on div "ORDER REFERENCE SHI1146573 STATUS Unreviewed INVOICE I-52193 TYPE DTC" at bounding box center [455, 91] width 681 height 20
copy p "I-52193"
click at [134, 92] on p "SHI1146573" at bounding box center [141, 95] width 52 height 8
copy p "SHI1146573"
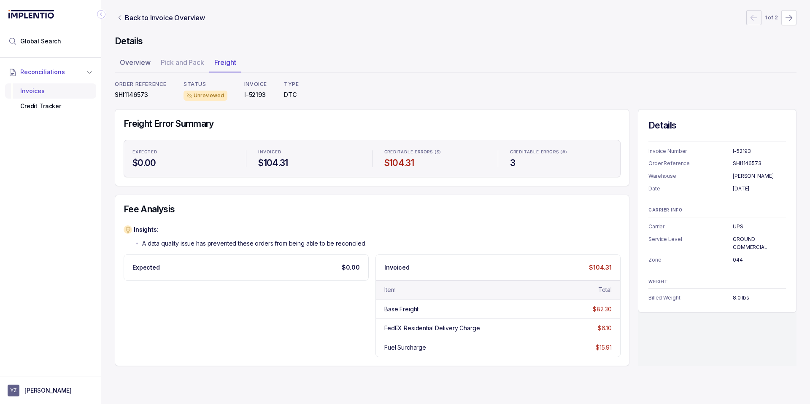
click at [46, 92] on div "Invoices" at bounding box center [51, 90] width 78 height 15
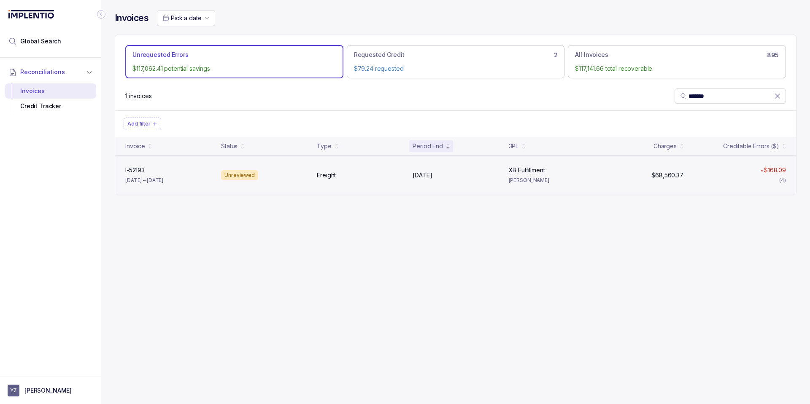
click at [286, 182] on div "I-52193 I-52193 Feb 23 – Mar 1, 2025 Unreviewed Freight Mar 1, 2025 Mar 1, 2025…" at bounding box center [455, 175] width 681 height 39
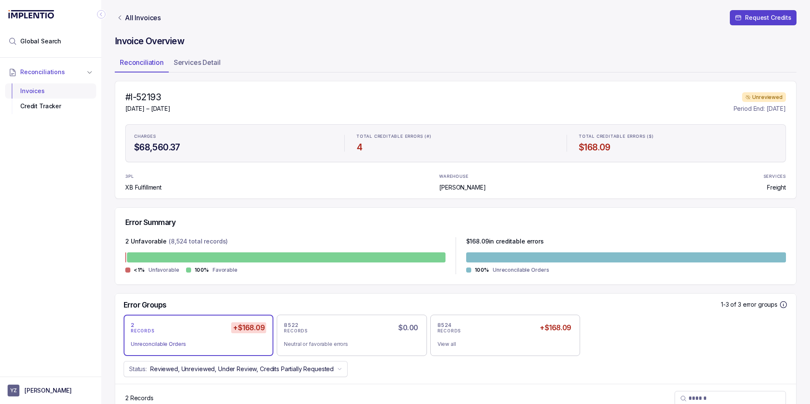
click at [44, 94] on div "Invoices" at bounding box center [51, 90] width 78 height 15
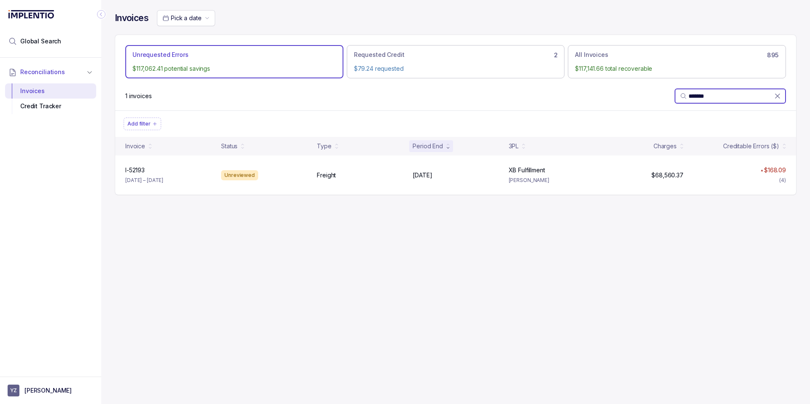
drag, startPoint x: 716, startPoint y: 95, endPoint x: 633, endPoint y: 87, distance: 82.6
click at [633, 87] on div "1 invoices *******" at bounding box center [455, 96] width 681 height 29
paste input "search"
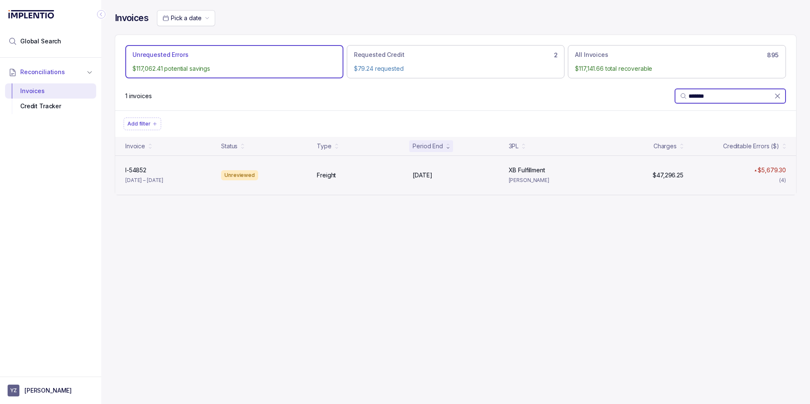
type input "*******"
click at [229, 180] on div "I-54852 I-54852 May 5 – May 11, 2025 Unreviewed Freight May 11, 2025 May 11, 20…" at bounding box center [455, 175] width 681 height 39
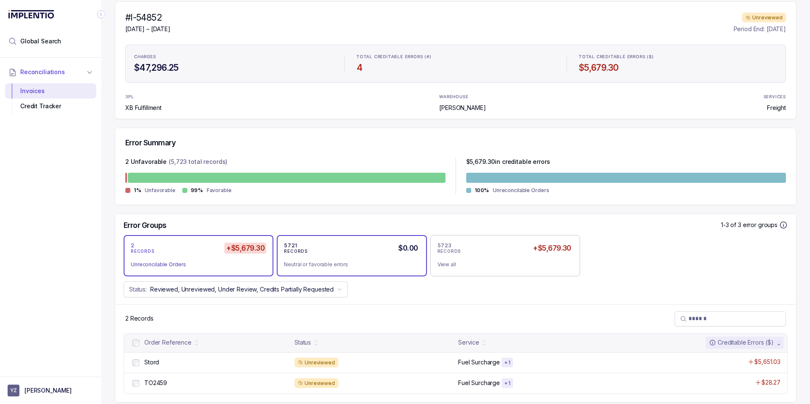
scroll to position [89, 0]
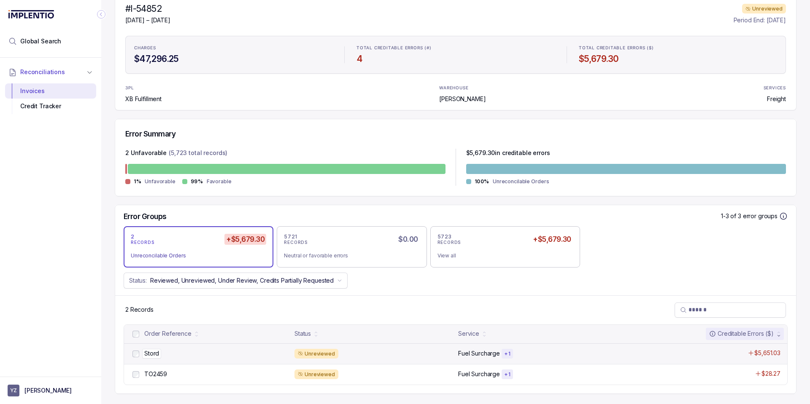
click at [227, 354] on div "Stord Stord" at bounding box center [216, 354] width 145 height 8
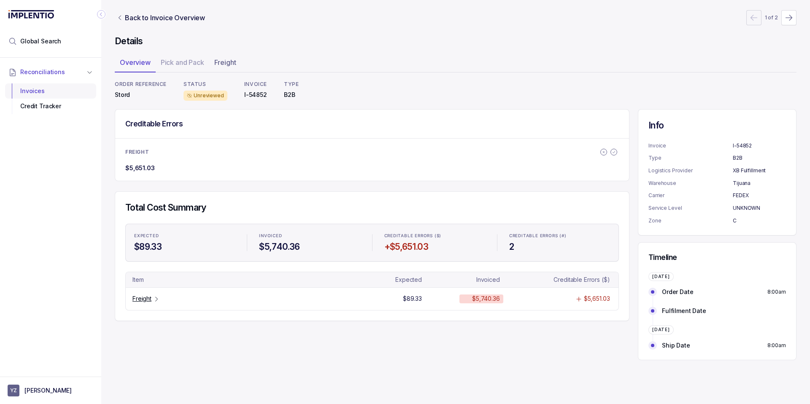
click at [63, 92] on div "Invoices" at bounding box center [51, 90] width 78 height 15
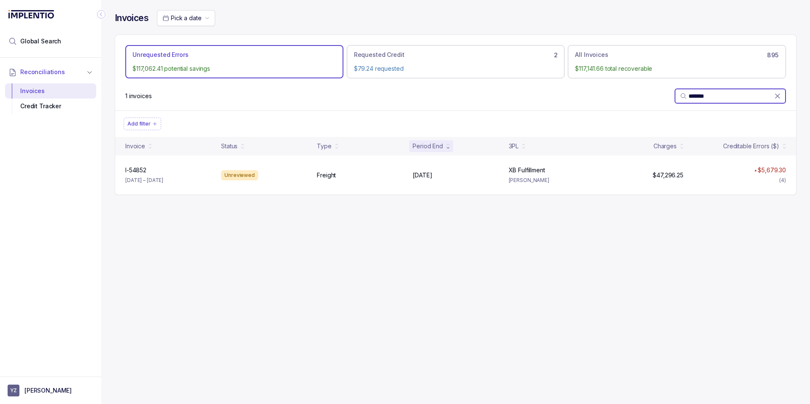
drag, startPoint x: 740, startPoint y: 97, endPoint x: 609, endPoint y: 87, distance: 131.9
click at [609, 87] on div "1 invoices *******" at bounding box center [455, 96] width 681 height 29
paste input "search"
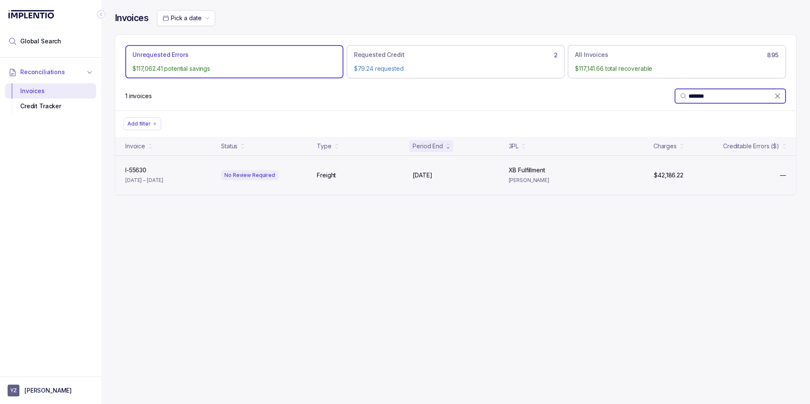
type input "*******"
click at [188, 181] on div "I-55630 I-55630 May 26 – Jun 1, 2025" at bounding box center [168, 175] width 92 height 19
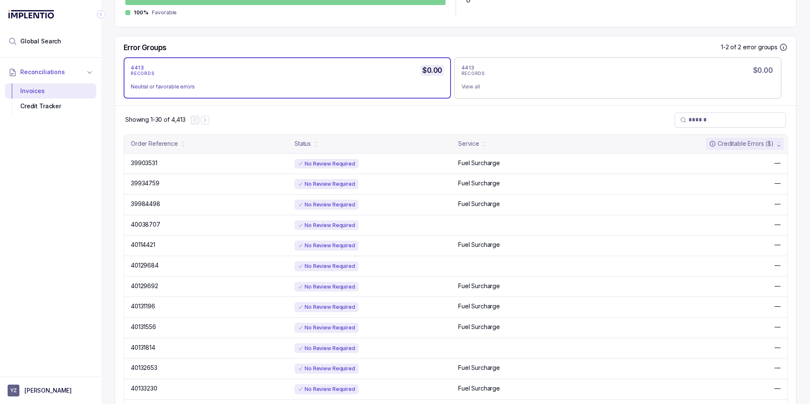
scroll to position [304, 0]
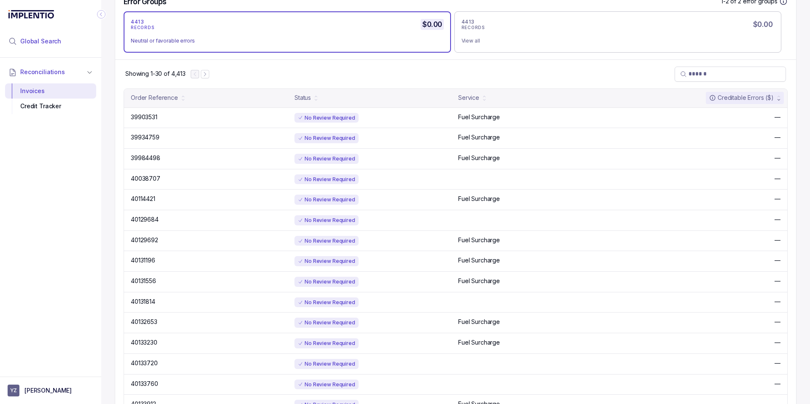
click at [56, 44] on span "Global Search" at bounding box center [40, 41] width 41 height 8
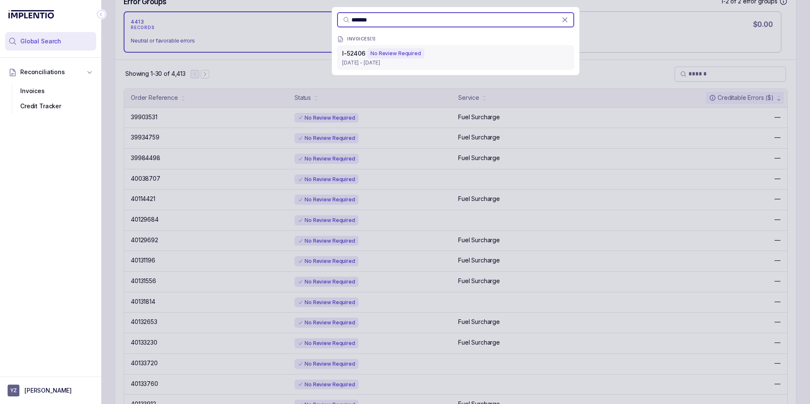
type input "*******"
click at [391, 55] on div "No Review Required" at bounding box center [395, 53] width 57 height 10
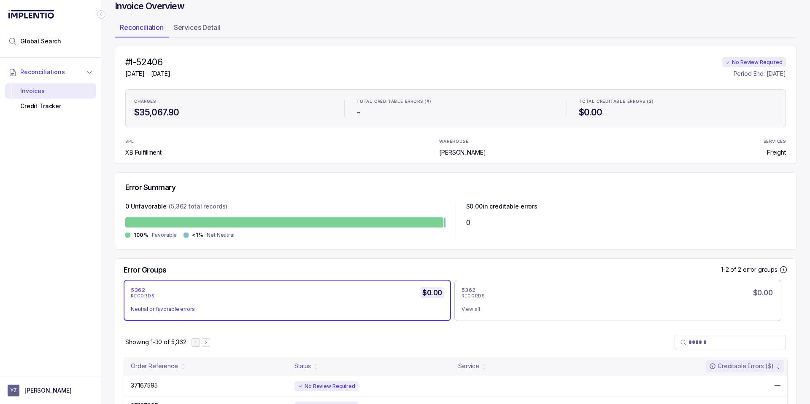
scroll to position [202, 0]
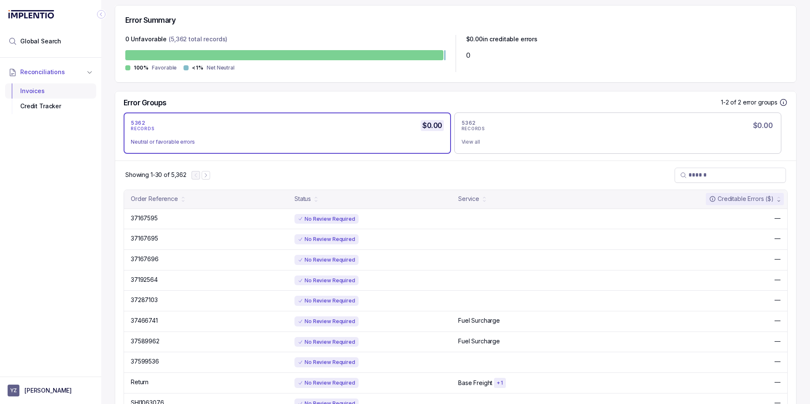
click at [50, 92] on div "Invoices" at bounding box center [51, 90] width 78 height 15
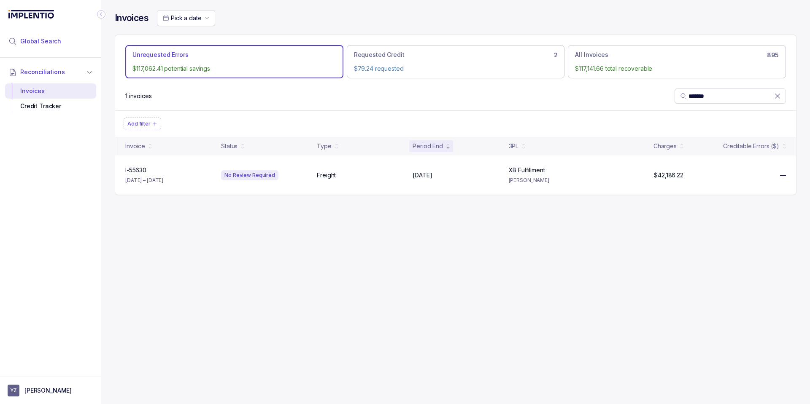
click at [51, 43] on span "Global Search" at bounding box center [40, 41] width 41 height 8
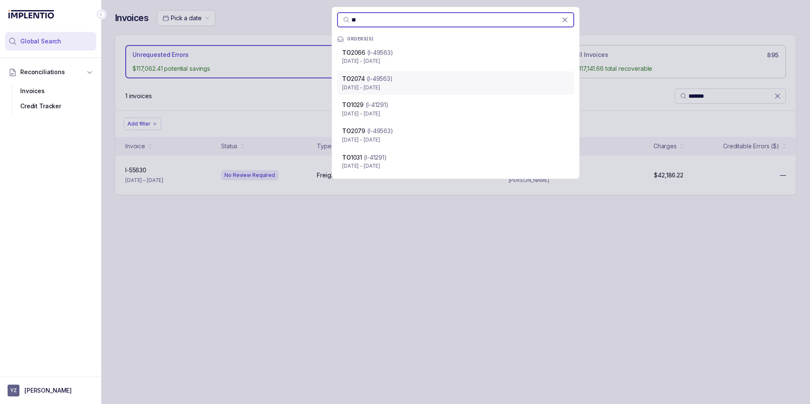
type input "**"
click at [460, 73] on div "TO 2074 (I-49563) Jan 1 - Jan 5, 2025" at bounding box center [455, 83] width 237 height 24
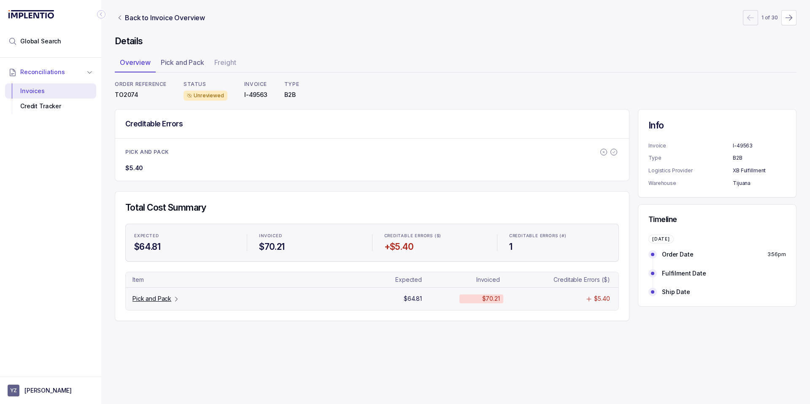
click at [135, 299] on p "Pick and Pack" at bounding box center [151, 299] width 39 height 8
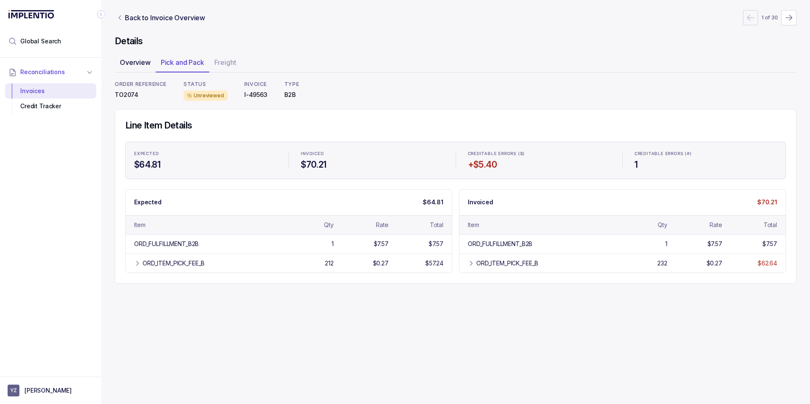
click at [132, 65] on p "Overview" at bounding box center [135, 62] width 31 height 10
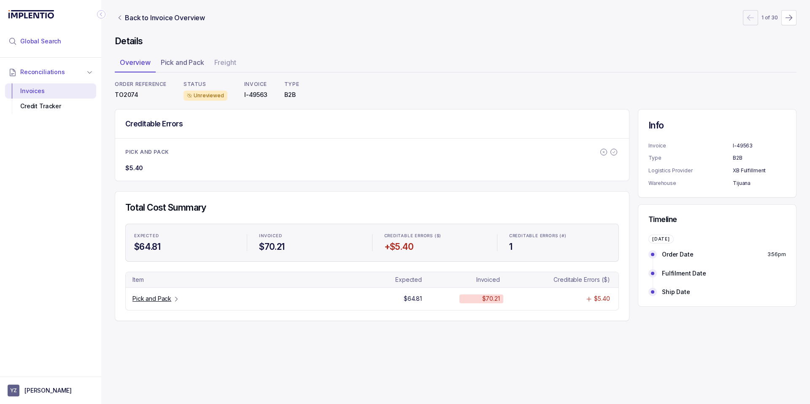
click at [56, 43] on span "Global Search" at bounding box center [40, 41] width 41 height 8
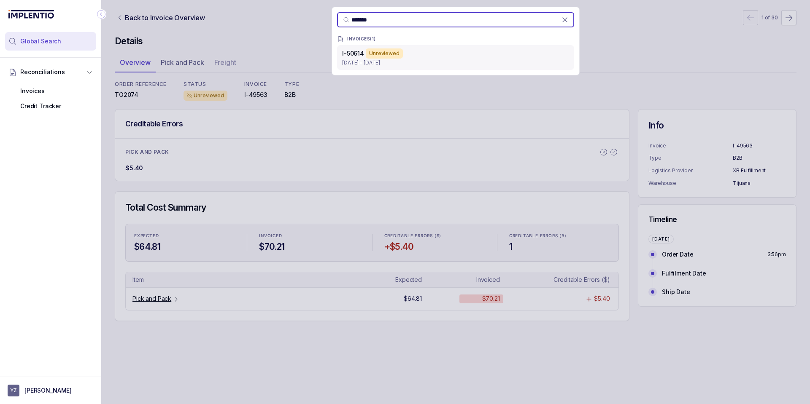
type input "*******"
click at [419, 59] on p "Jan 20 - Jan 26, 2025" at bounding box center [455, 63] width 227 height 8
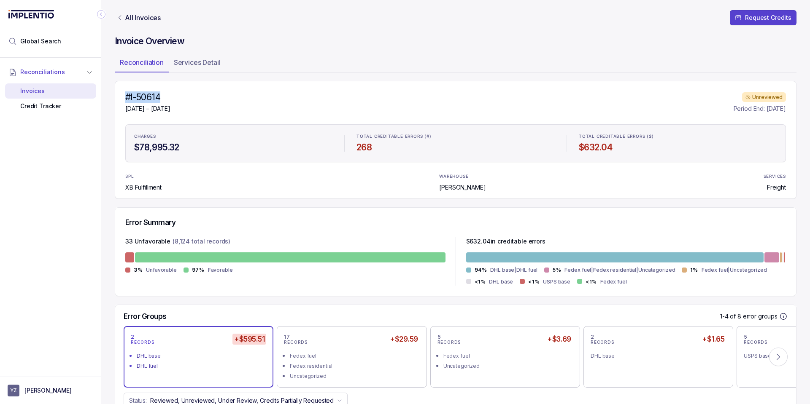
drag, startPoint x: 128, startPoint y: 95, endPoint x: 174, endPoint y: 94, distance: 46.4
click at [170, 94] on h4 "#I-50614" at bounding box center [147, 98] width 45 height 12
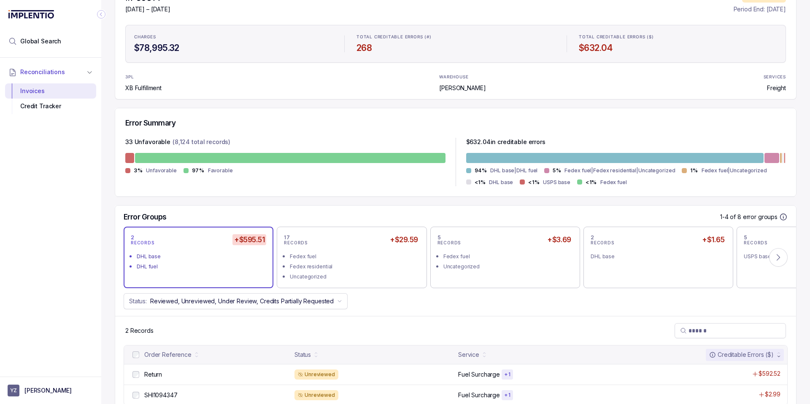
scroll to position [101, 0]
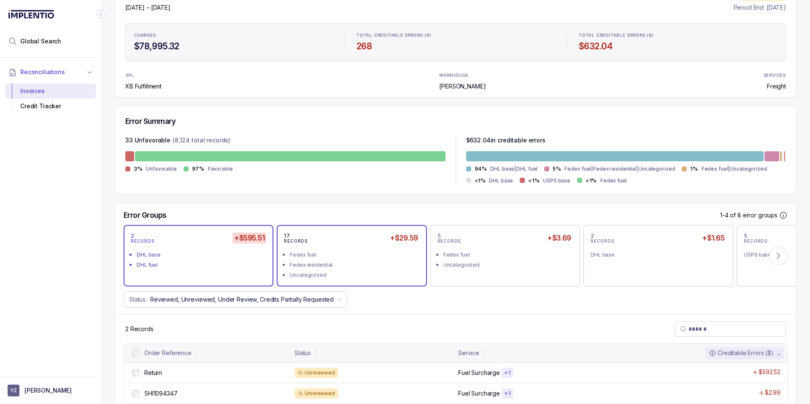
click at [331, 257] on div "Fedex fuel" at bounding box center [354, 255] width 129 height 8
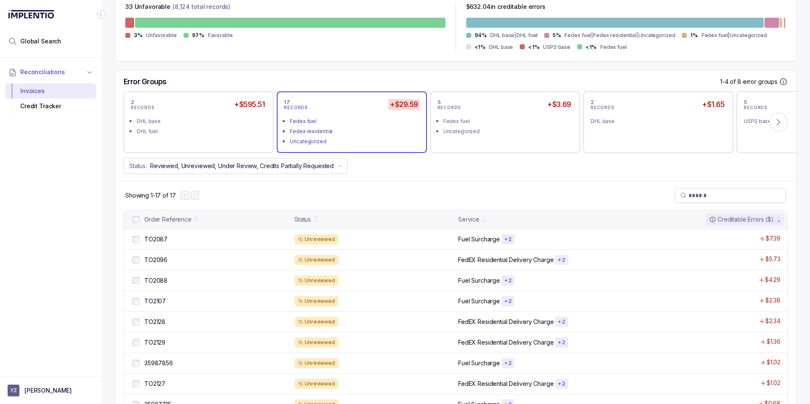
scroll to position [202, 0]
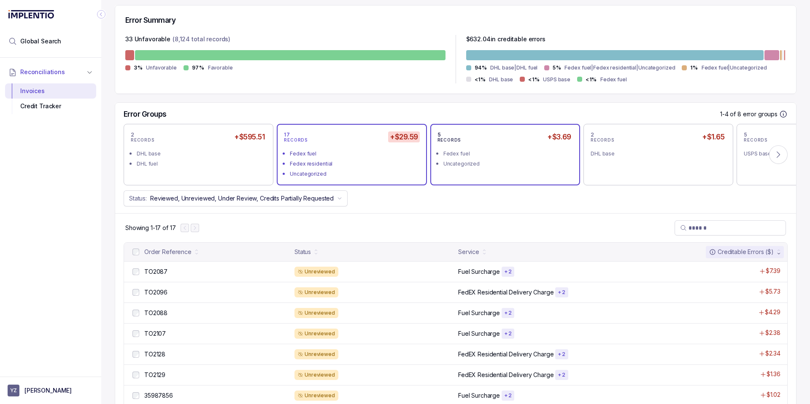
click at [466, 167] on div "Uncategorized" at bounding box center [507, 164] width 129 height 8
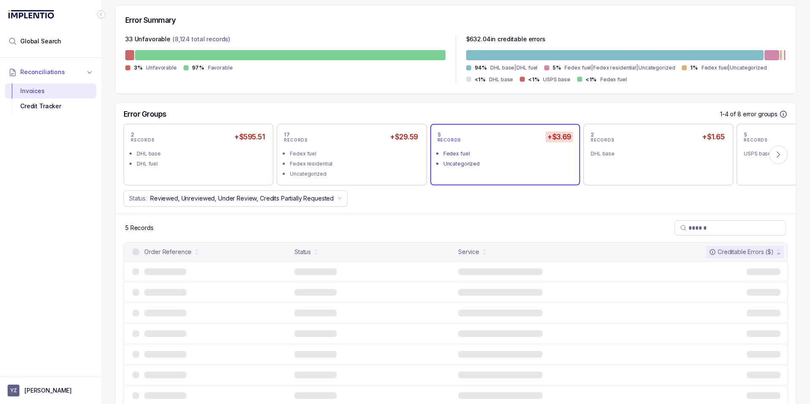
scroll to position [182, 0]
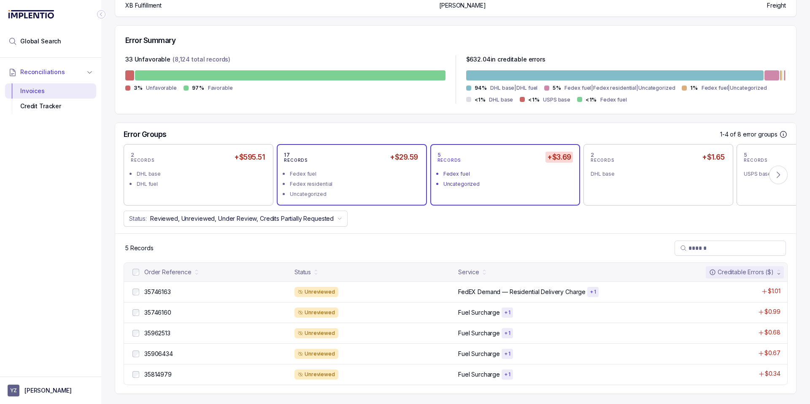
click at [369, 183] on div "Fedex residential" at bounding box center [354, 184] width 129 height 8
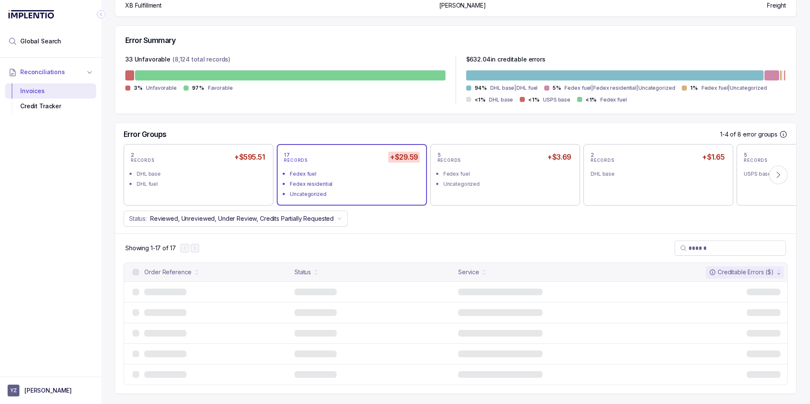
scroll to position [202, 0]
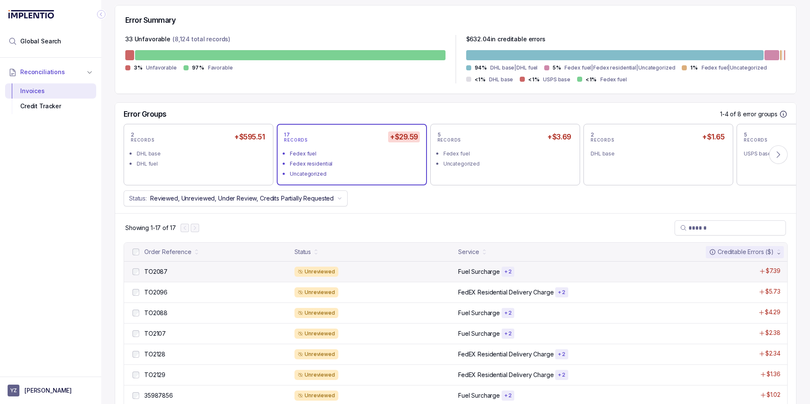
click at [377, 276] on div "Unreviewed" at bounding box center [373, 272] width 159 height 10
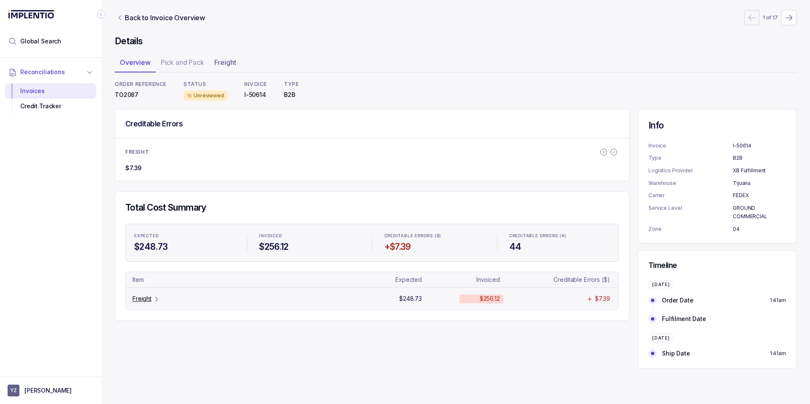
click at [143, 299] on p "Freight" at bounding box center [141, 299] width 19 height 8
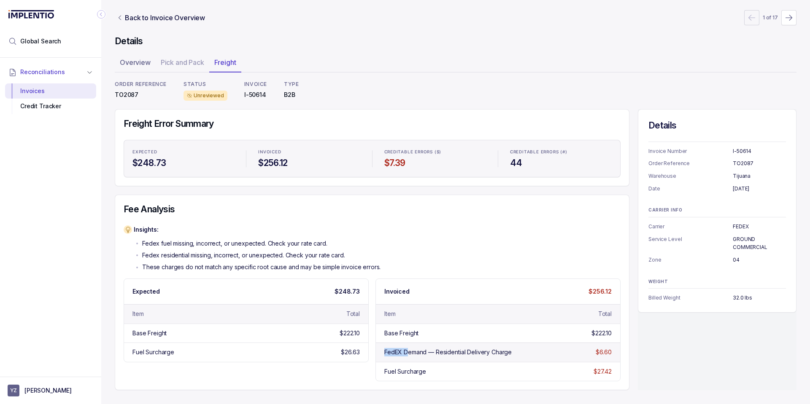
drag, startPoint x: 382, startPoint y: 352, endPoint x: 408, endPoint y: 350, distance: 25.8
click at [408, 350] on div "FedEX Demand — Residential Delivery Charge $6.60" at bounding box center [498, 352] width 244 height 19
click at [185, 324] on div "Base Freight $222.10" at bounding box center [246, 333] width 244 height 19
drag, startPoint x: 141, startPoint y: 332, endPoint x: 364, endPoint y: 328, distance: 222.7
click at [143, 331] on div "Base Freight" at bounding box center [149, 333] width 34 height 8
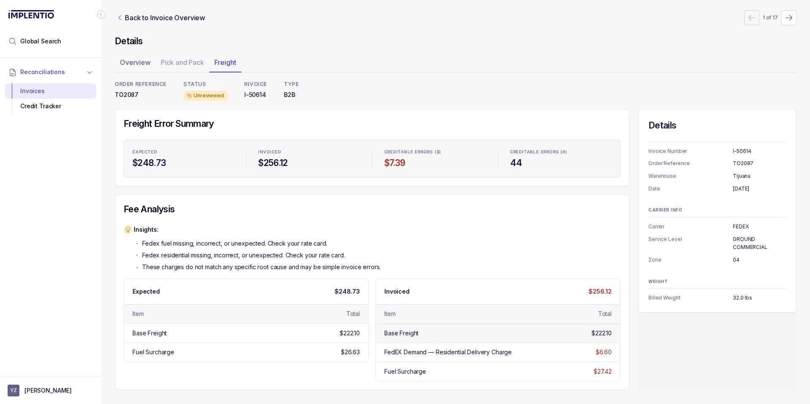
click at [401, 333] on div "Base Freight" at bounding box center [401, 333] width 34 height 8
click at [150, 353] on div "Fuel Surcharge" at bounding box center [153, 352] width 42 height 8
click at [396, 382] on div "Invoiced $256.12 Item Total Base Freight $222.10 FedEX Demand — Residential Del…" at bounding box center [497, 330] width 245 height 103
drag, startPoint x: 381, startPoint y: 351, endPoint x: 509, endPoint y: 352, distance: 128.6
click at [509, 352] on div "FedEX Demand — Residential Delivery Charge $6.60" at bounding box center [498, 352] width 244 height 19
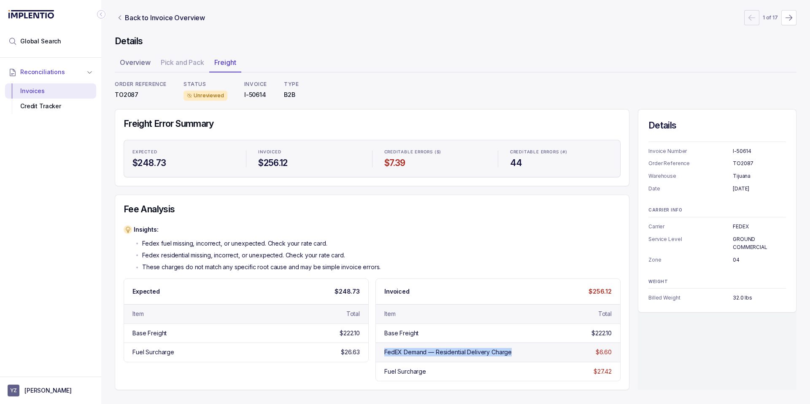
click at [413, 353] on div "FedEX Demand — Residential Delivery Charge" at bounding box center [447, 352] width 127 height 8
drag, startPoint x: 384, startPoint y: 353, endPoint x: 530, endPoint y: 349, distance: 146.8
click at [530, 349] on div "FedEX Demand — Residential Delivery Charge $6.60" at bounding box center [498, 352] width 244 height 19
click at [530, 349] on div "FedEX Demand — Residential Delivery Charge" at bounding box center [477, 352] width 186 height 8
drag, startPoint x: 381, startPoint y: 352, endPoint x: 576, endPoint y: 349, distance: 195.3
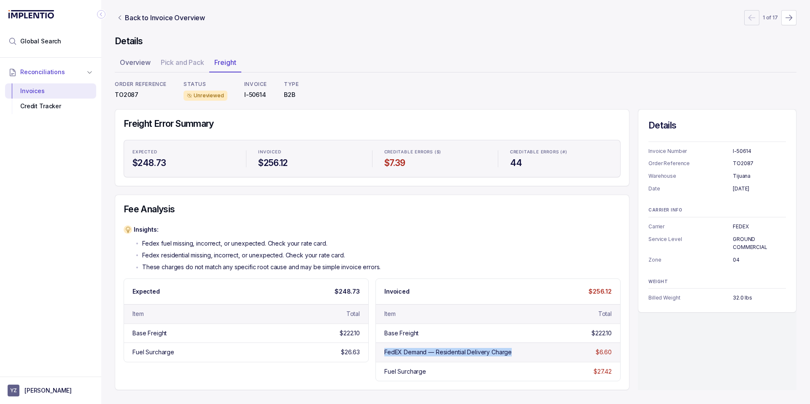
click at [576, 349] on div "FedEX Demand — Residential Delivery Charge $6.60" at bounding box center [498, 352] width 244 height 19
click at [573, 352] on div "FedEX Demand — Residential Delivery Charge $6.60" at bounding box center [498, 352] width 244 height 19
click at [244, 259] on p "Fedex residential missing, incorrect, or unexpected. Check your rate card." at bounding box center [243, 255] width 203 height 8
click at [45, 38] on span "Global Search" at bounding box center [40, 41] width 41 height 8
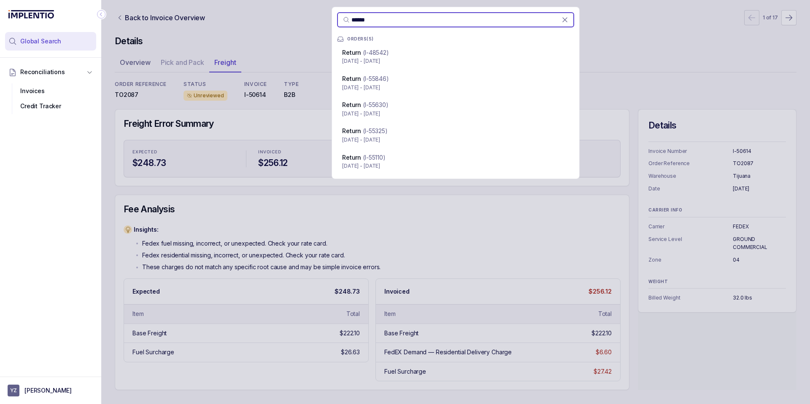
type input "******"
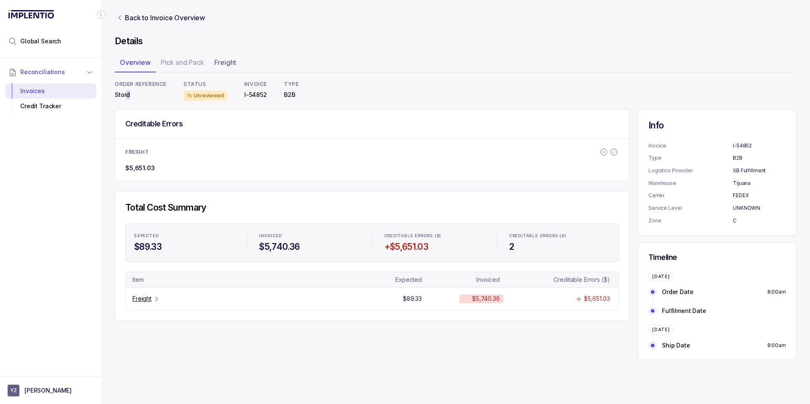
drag, startPoint x: 127, startPoint y: 96, endPoint x: 138, endPoint y: 94, distance: 11.2
click at [140, 97] on p "Stord" at bounding box center [141, 95] width 52 height 8
drag, startPoint x: 138, startPoint y: 94, endPoint x: 147, endPoint y: 110, distance: 18.5
click at [137, 93] on p "Stord" at bounding box center [141, 95] width 52 height 8
drag, startPoint x: 388, startPoint y: 246, endPoint x: 474, endPoint y: 249, distance: 85.2
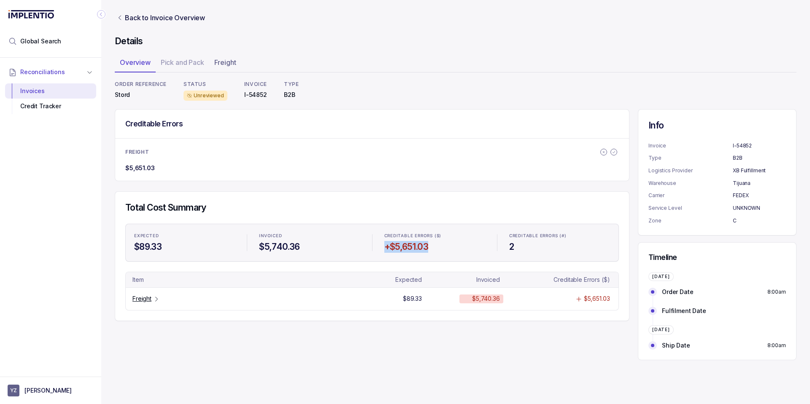
click at [474, 249] on li "CREDITABLE ERRORS ($) +$5,651.03" at bounding box center [434, 243] width 111 height 30
click at [473, 249] on h4 "+$5,651.03" at bounding box center [434, 247] width 101 height 12
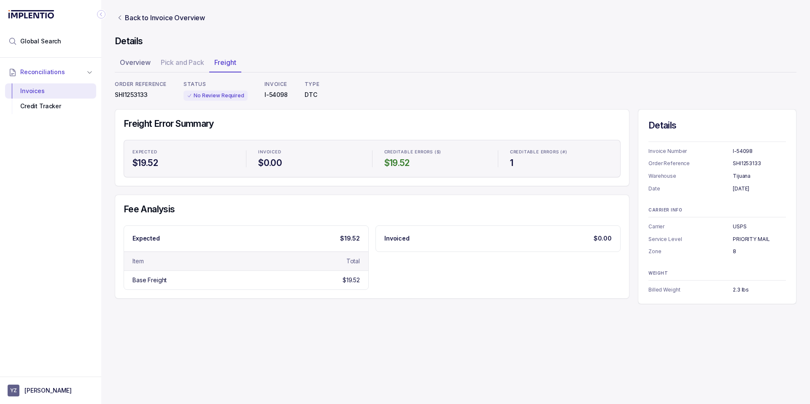
click at [486, 332] on div "Back to Invoice Overview Details Overview Pick and Pack Freight ORDER REFERENCE…" at bounding box center [455, 202] width 708 height 404
drag, startPoint x: 501, startPoint y: 256, endPoint x: 458, endPoint y: 47, distance: 213.7
click at [501, 256] on div "Expected $19.52 Item Total Base Freight $19.52 Invoiced $0.00" at bounding box center [372, 258] width 497 height 65
click at [441, 224] on div "Fee Analysis Expected $19.52 Item Total Base Freight $19.52 Invoiced $0.00" at bounding box center [372, 247] width 514 height 104
click at [433, 204] on h4 "Fee Analysis" at bounding box center [372, 210] width 497 height 12
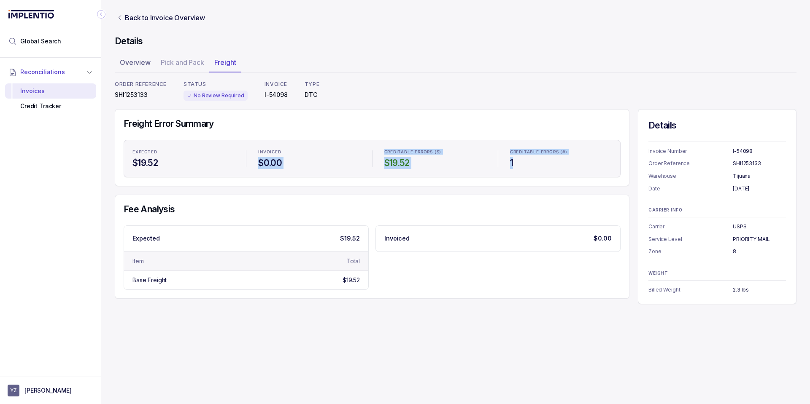
drag, startPoint x: 356, startPoint y: 156, endPoint x: 536, endPoint y: 182, distance: 181.4
click at [537, 176] on ul "Expected $19.52 Invoiced $0.00 Creditable Errors ($) $19.52 Creditable Errors (…" at bounding box center [372, 159] width 497 height 38
click at [460, 174] on li "Creditable Errors ($) $19.52" at bounding box center [435, 159] width 112 height 30
